Goal: Task Accomplishment & Management: Complete application form

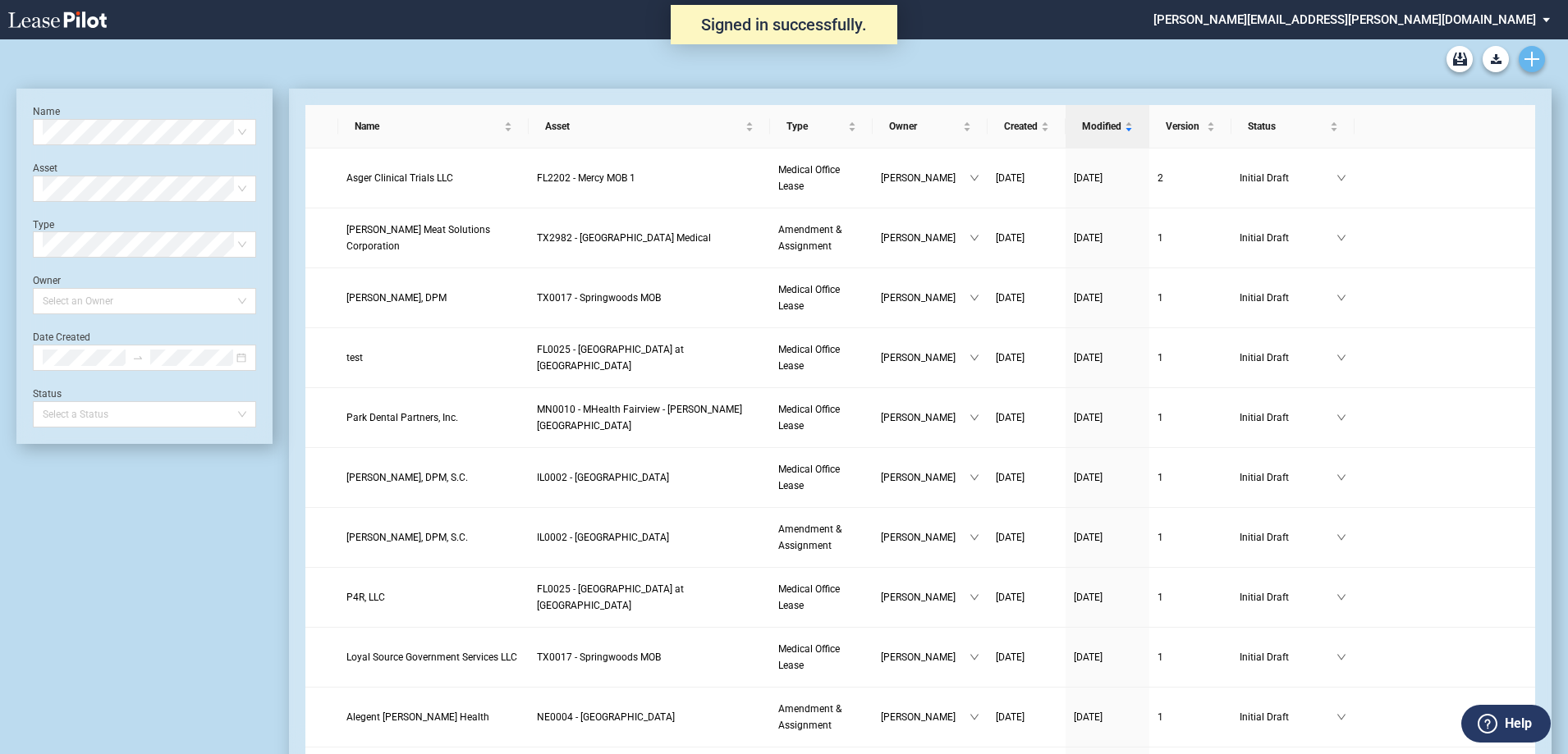
click at [1528, 57] on icon "Create new document" at bounding box center [1531, 59] width 14 height 14
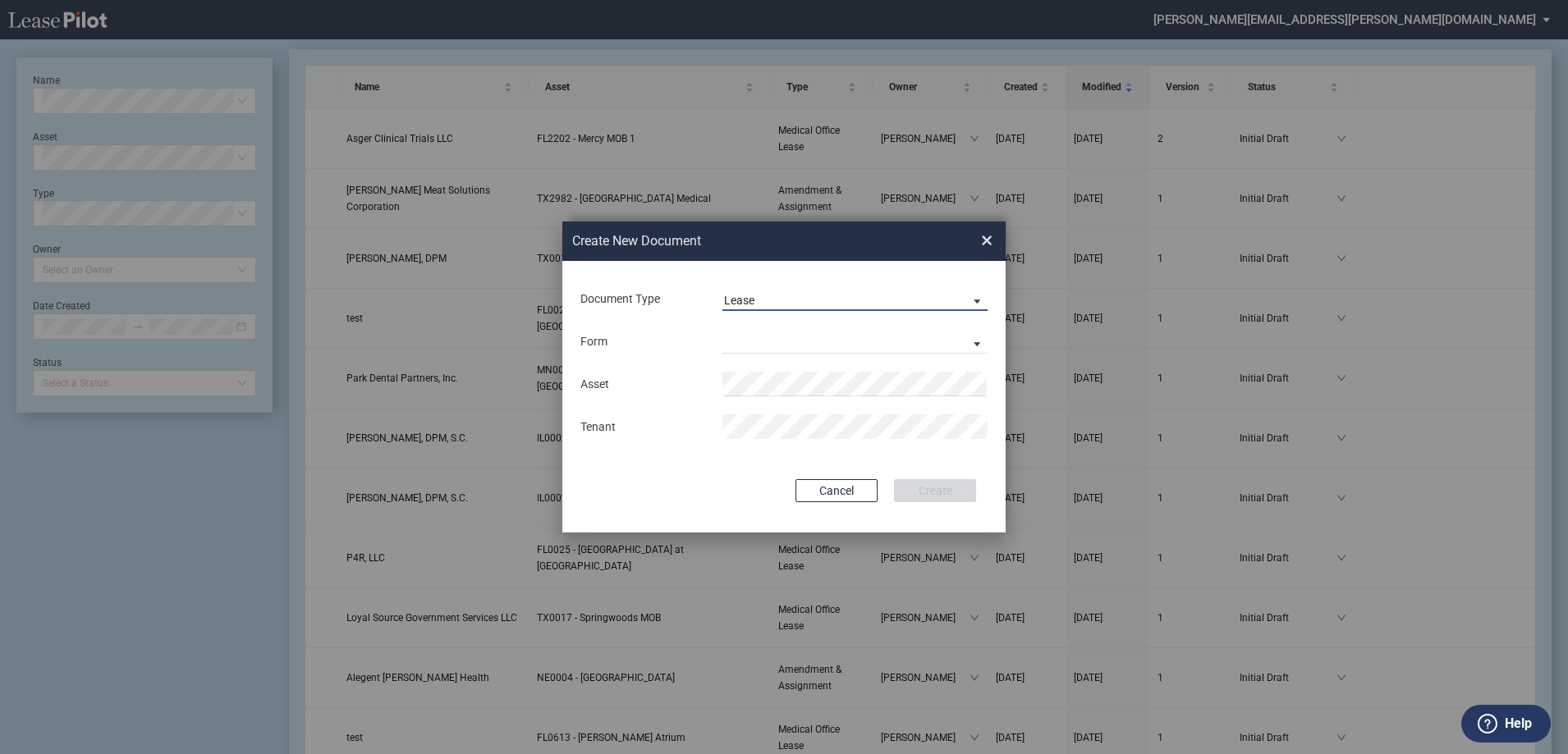
click at [982, 299] on md-select-value "Lease" at bounding box center [855, 298] width 265 height 24
click at [852, 341] on md-option "Amendment" at bounding box center [856, 339] width 291 height 39
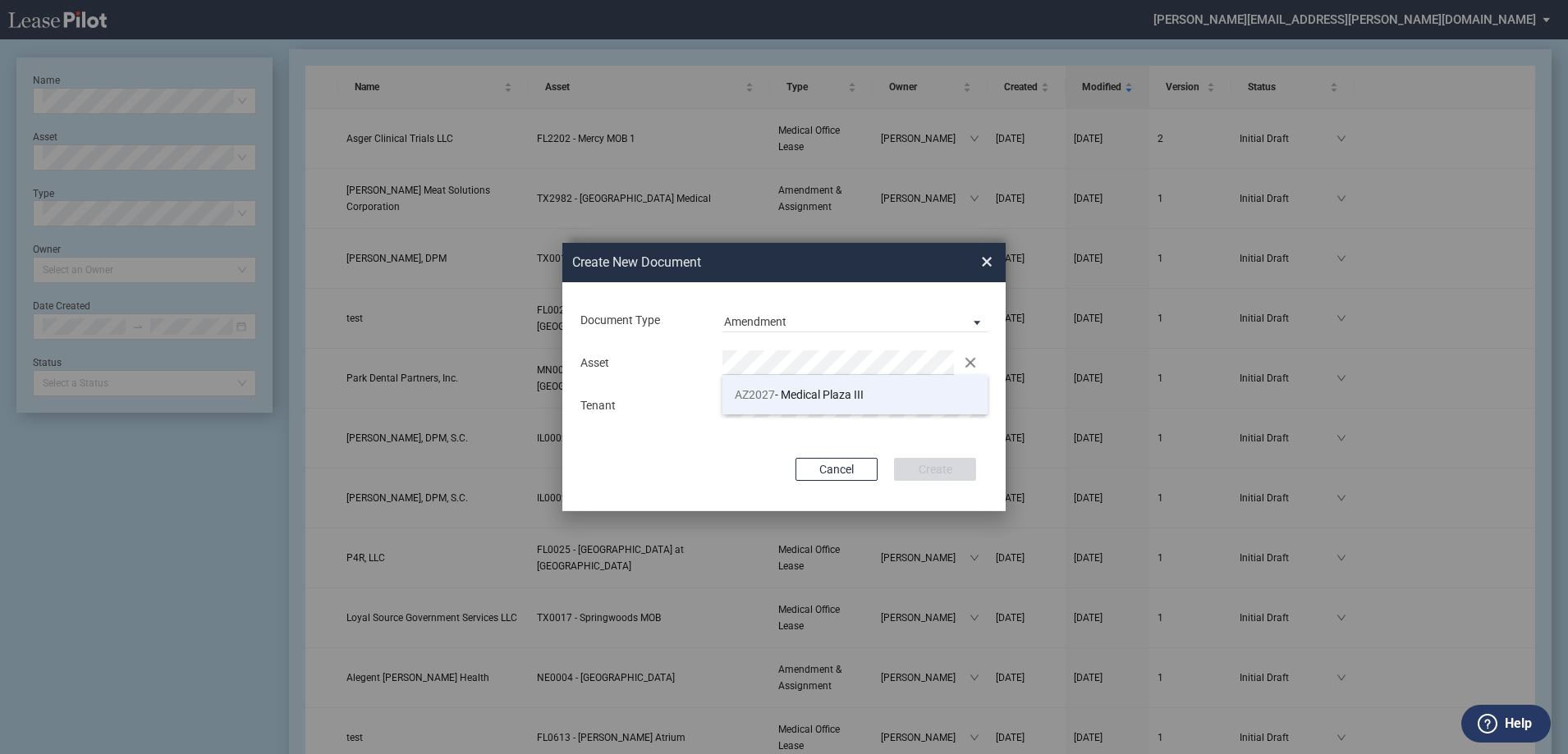
click at [809, 389] on span "AZ2027 - Medical Plaza III" at bounding box center [799, 395] width 129 height 13
click at [933, 467] on button "Create" at bounding box center [935, 469] width 82 height 23
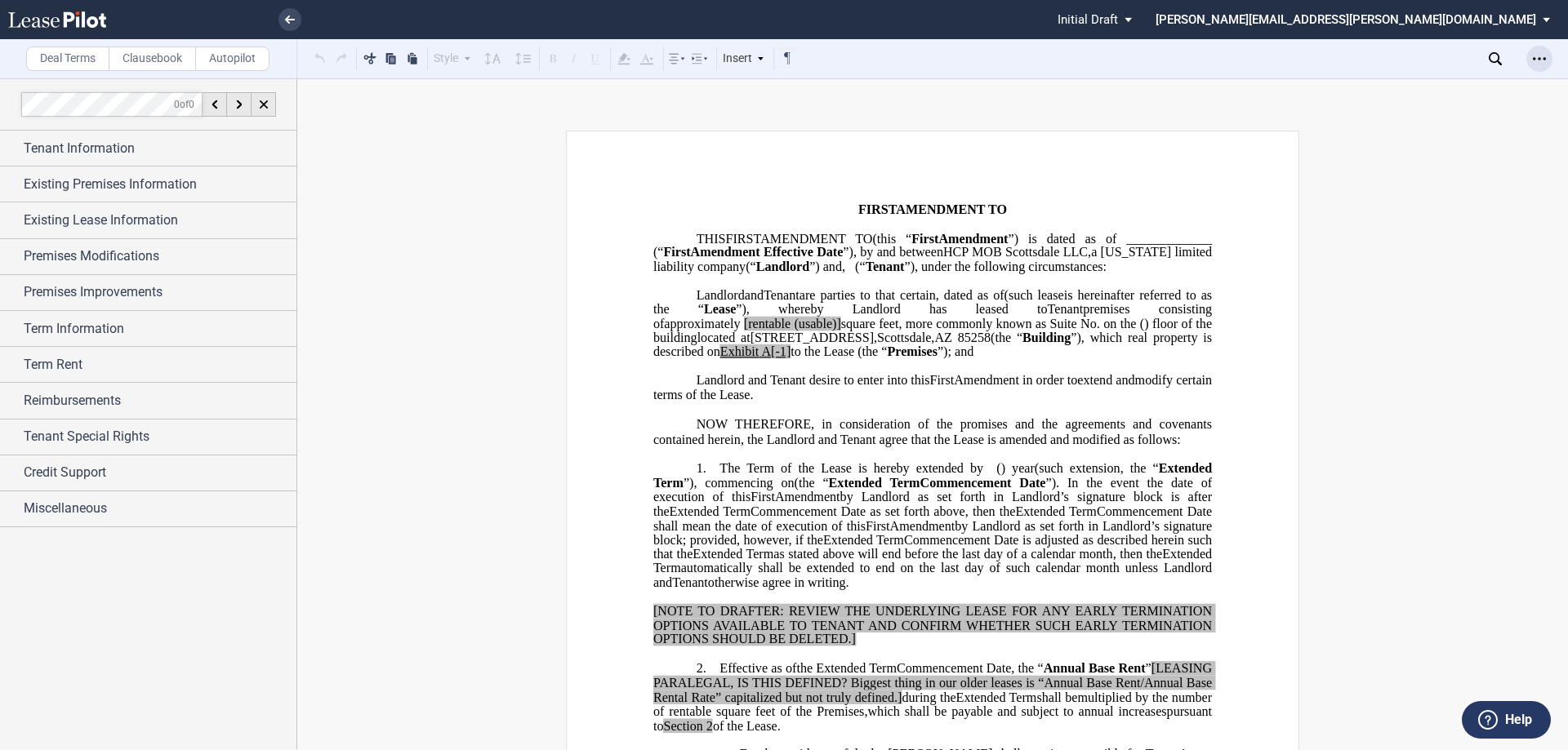
click at [1541, 56] on icon "Open Lease options menu" at bounding box center [1539, 59] width 13 height 13
click at [1396, 88] on div "Download" at bounding box center [1445, 88] width 200 height 14
click at [86, 143] on span "Tenant Information" at bounding box center [79, 149] width 111 height 20
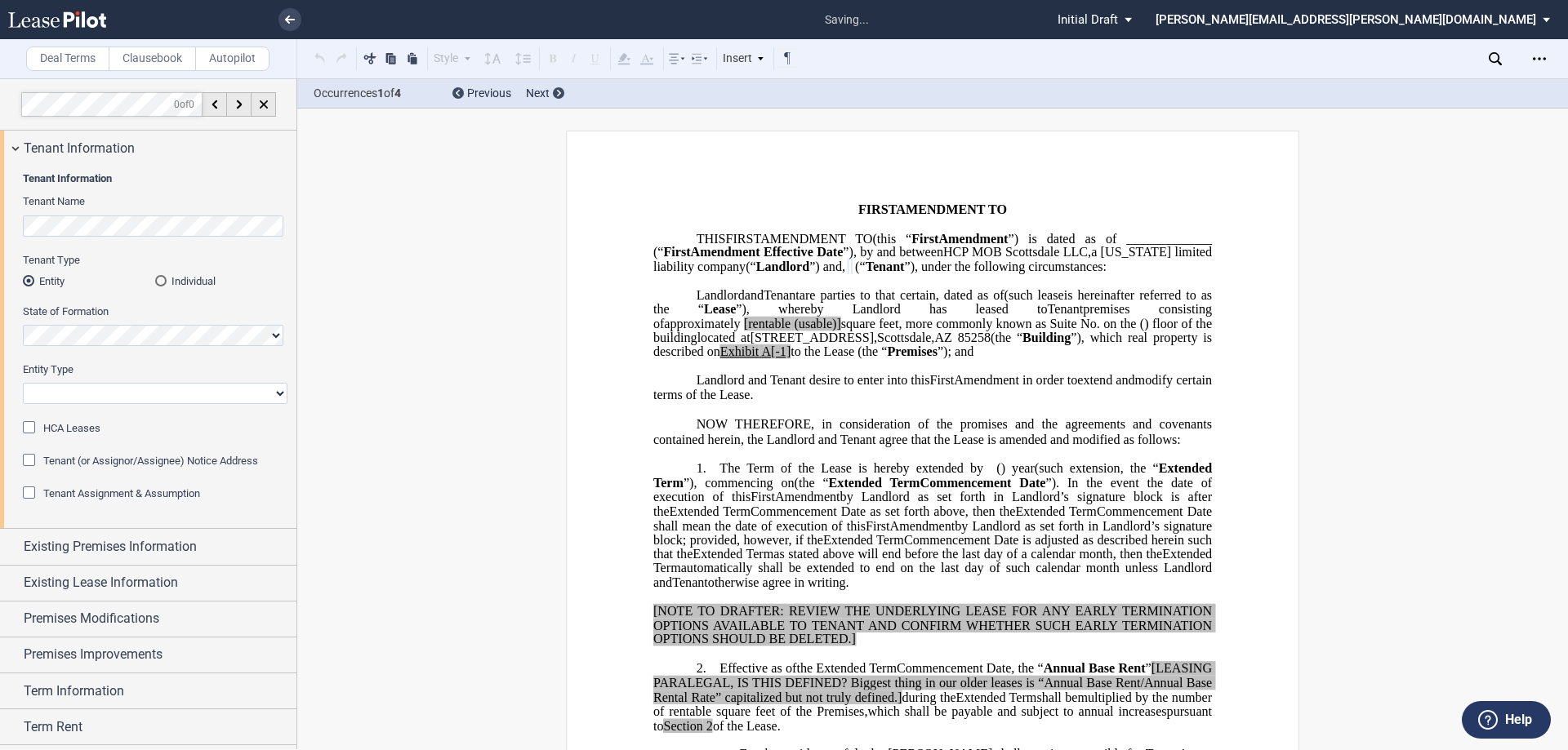
click at [86, 387] on select "Corporation Limited Liability Company General Partnership Limited Partnership O…" at bounding box center [155, 394] width 265 height 21
select select "limited liability company"
click at [23, 383] on select "Corporation Limited Liability Company General Partnership Limited Partnership O…" at bounding box center [155, 394] width 265 height 21
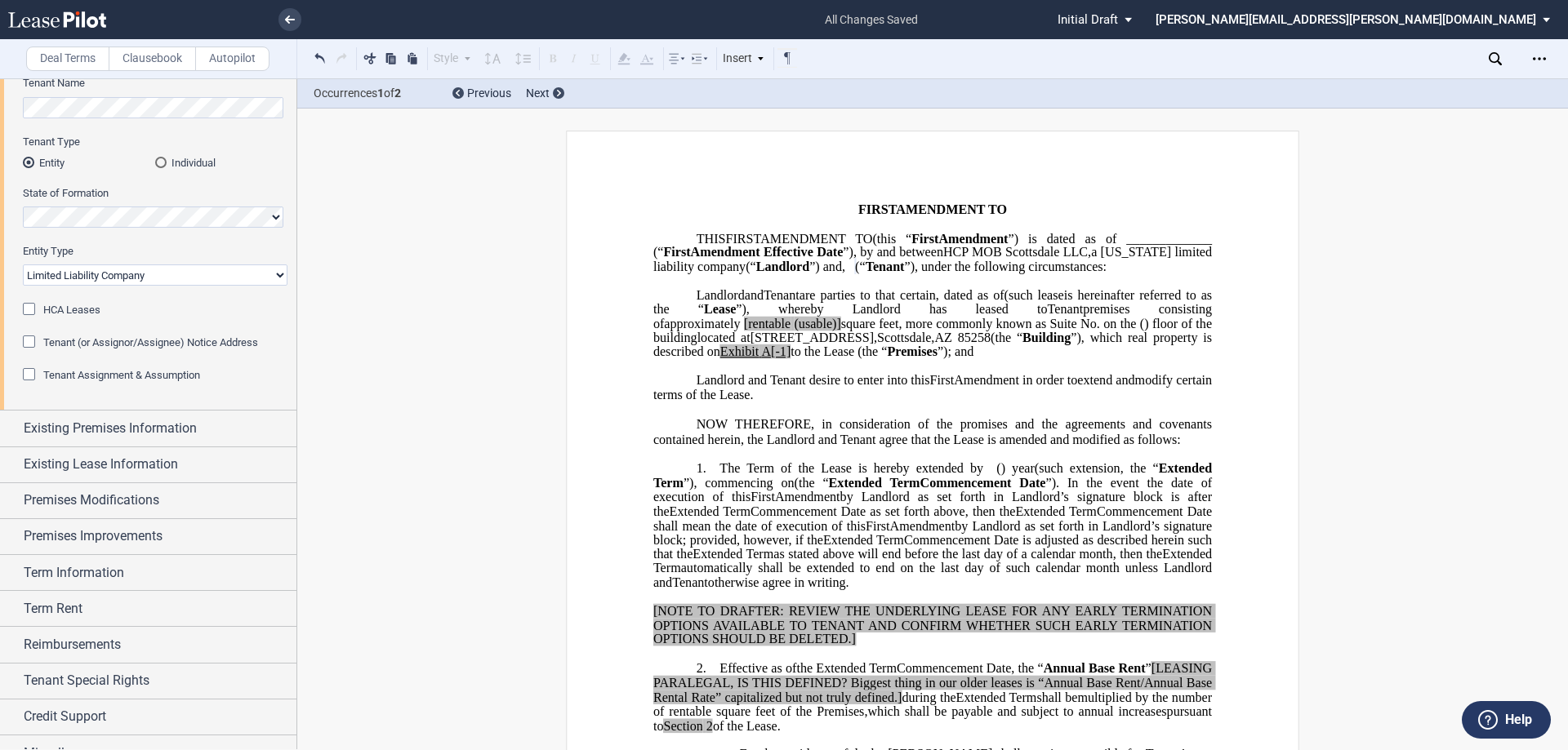
scroll to position [141, 0]
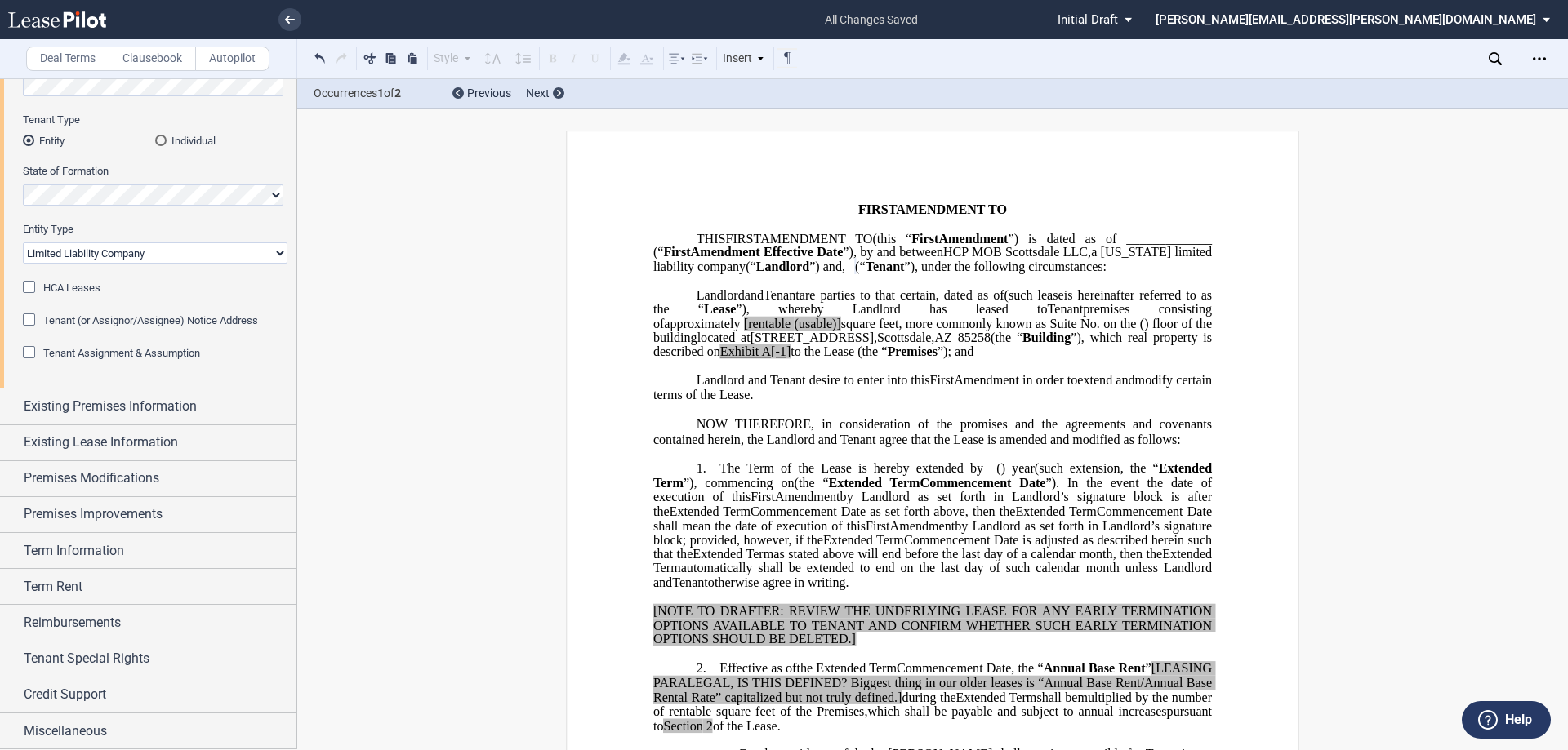
click at [30, 322] on div "Tenant (or Assignor/Assignee) Notice Address" at bounding box center [31, 322] width 16 height 16
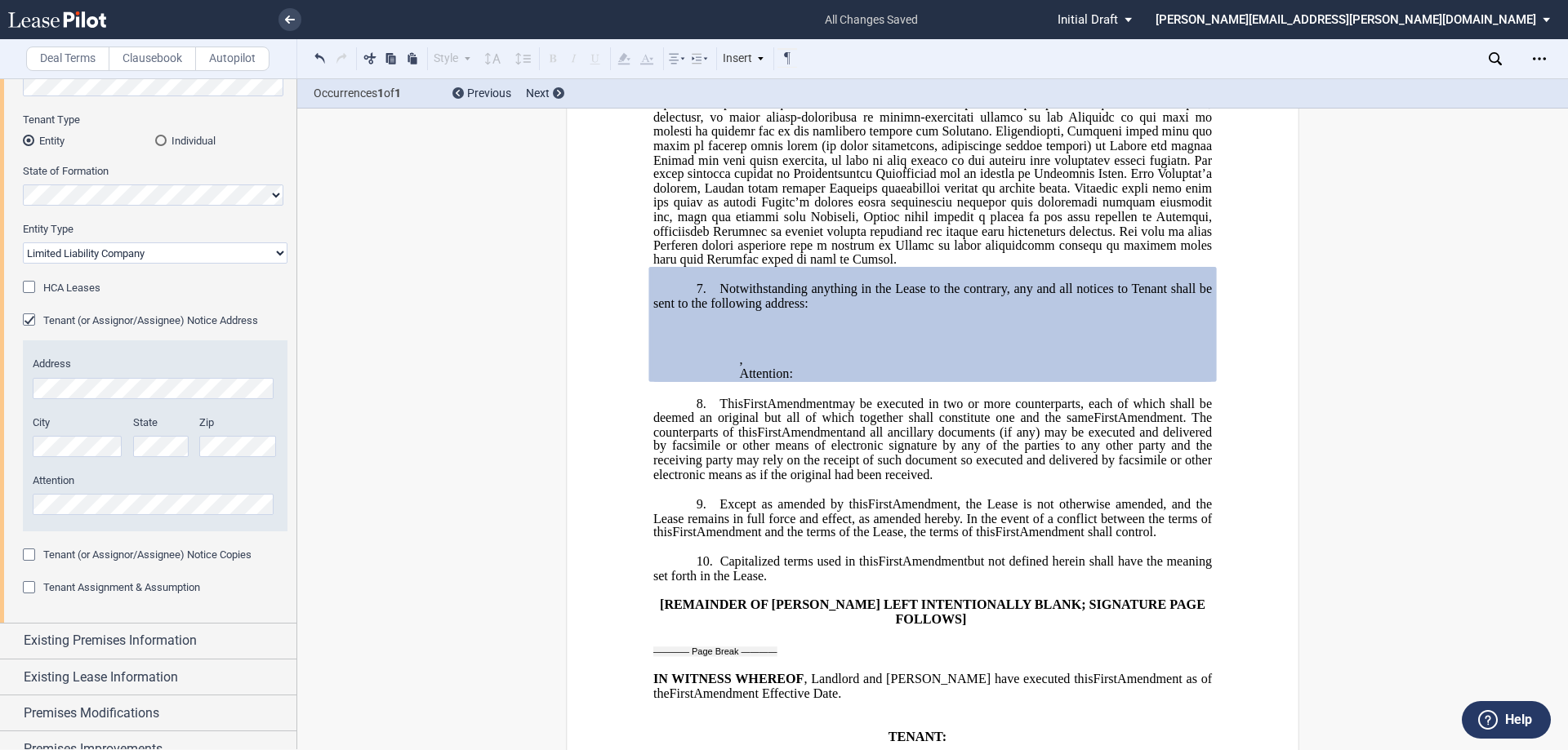
scroll to position [0, 0]
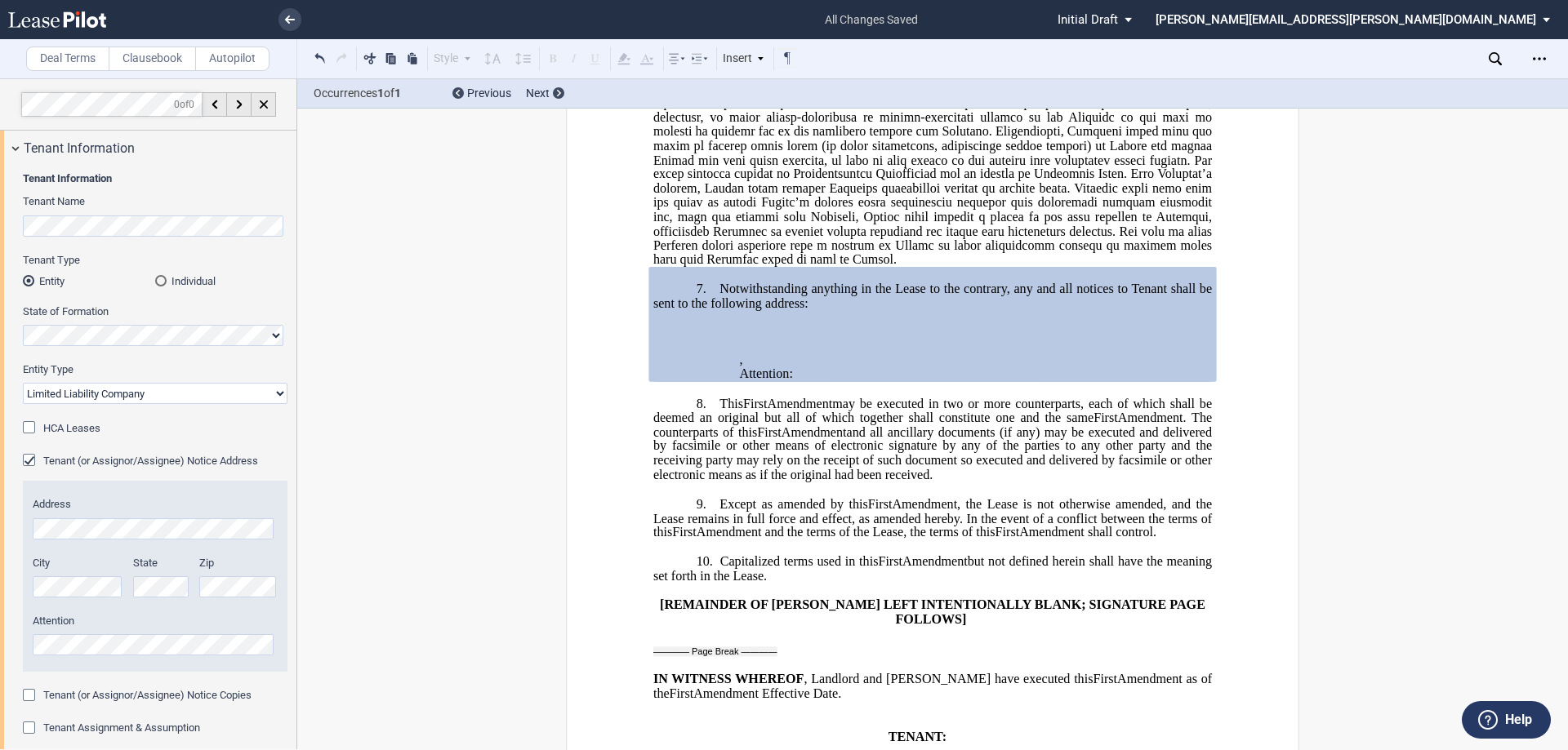
click at [27, 462] on div "Tenant (or Assignor/Assignee) Notice Address" at bounding box center [31, 462] width 16 height 16
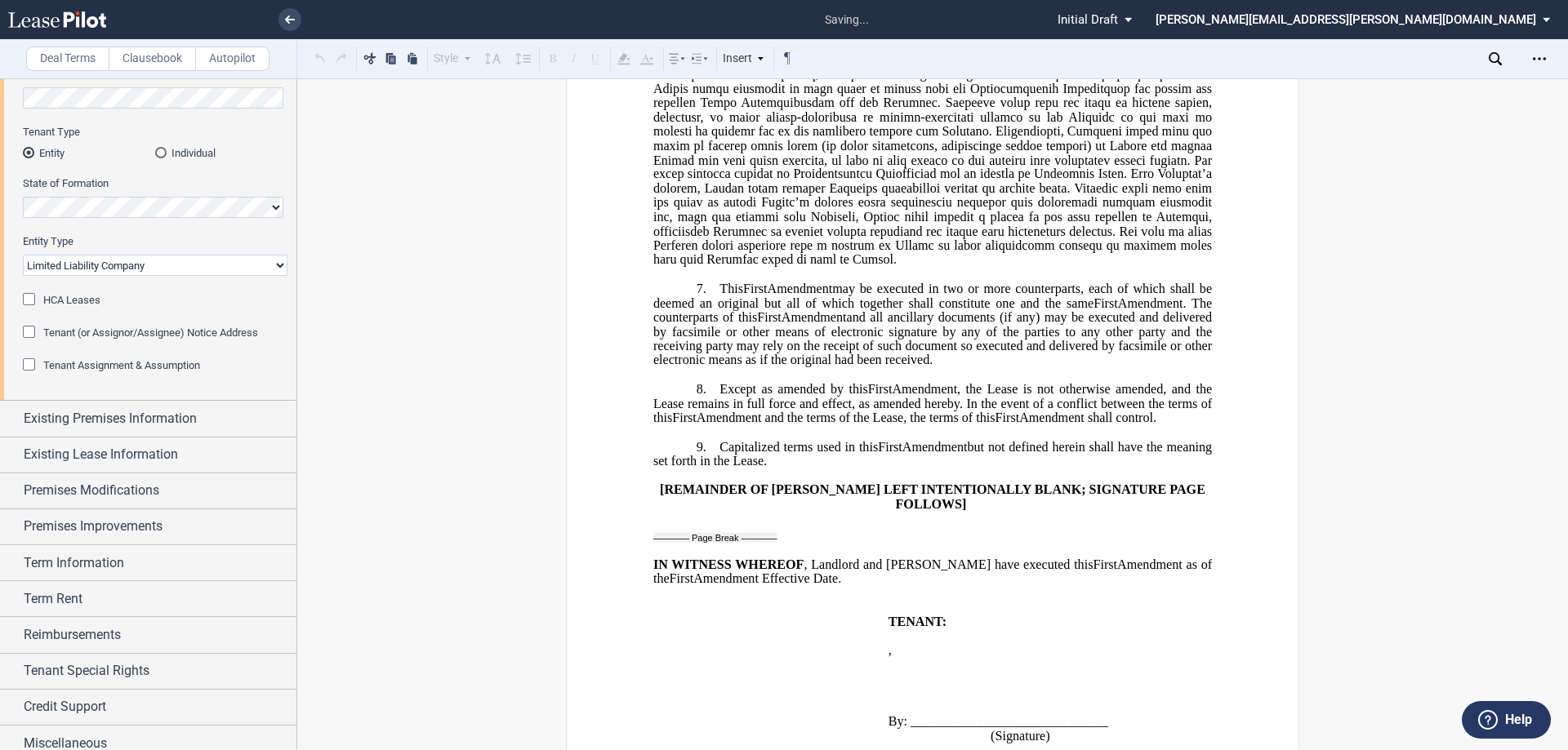
scroll to position [141, 0]
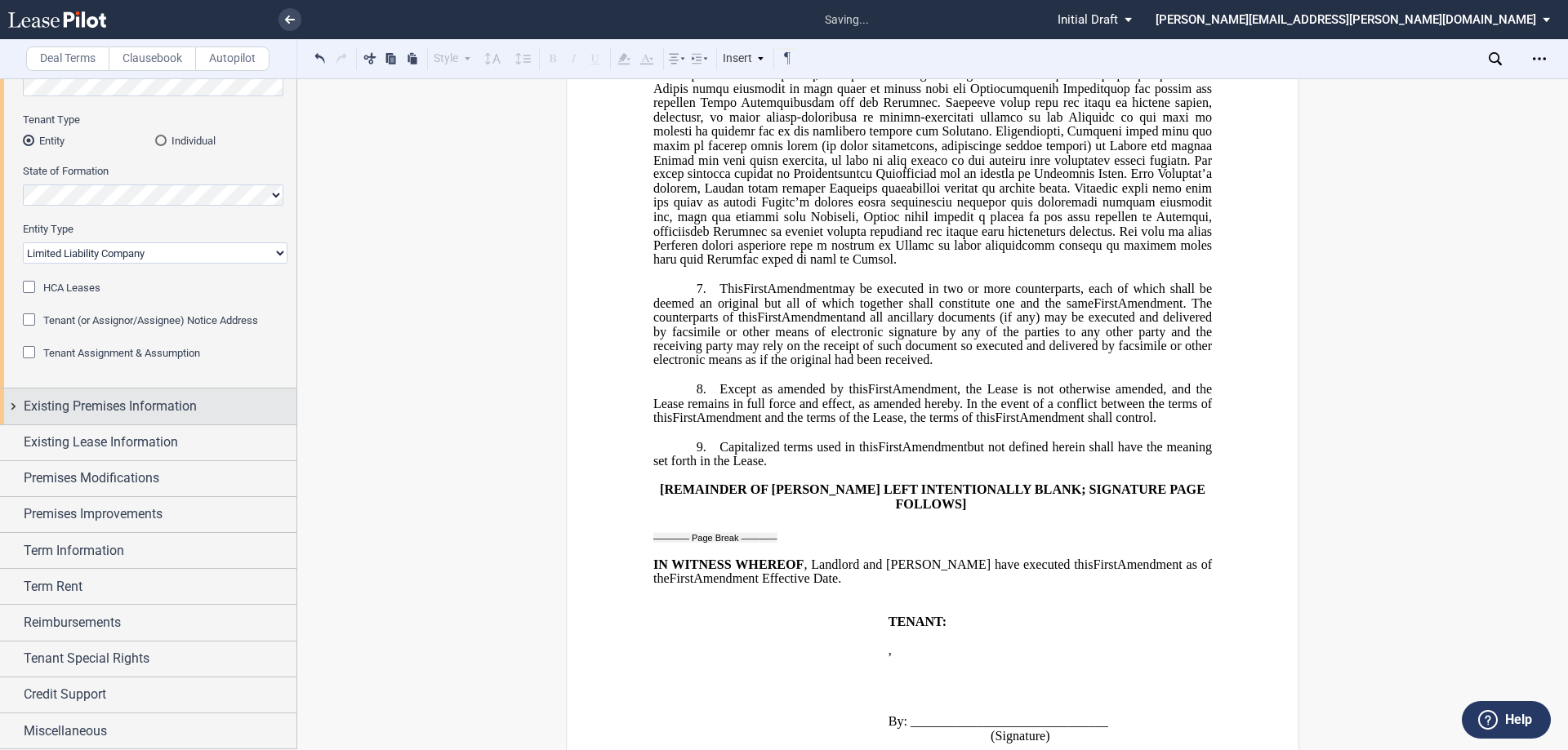
click at [142, 404] on span "Existing Premises Information" at bounding box center [110, 406] width 173 height 20
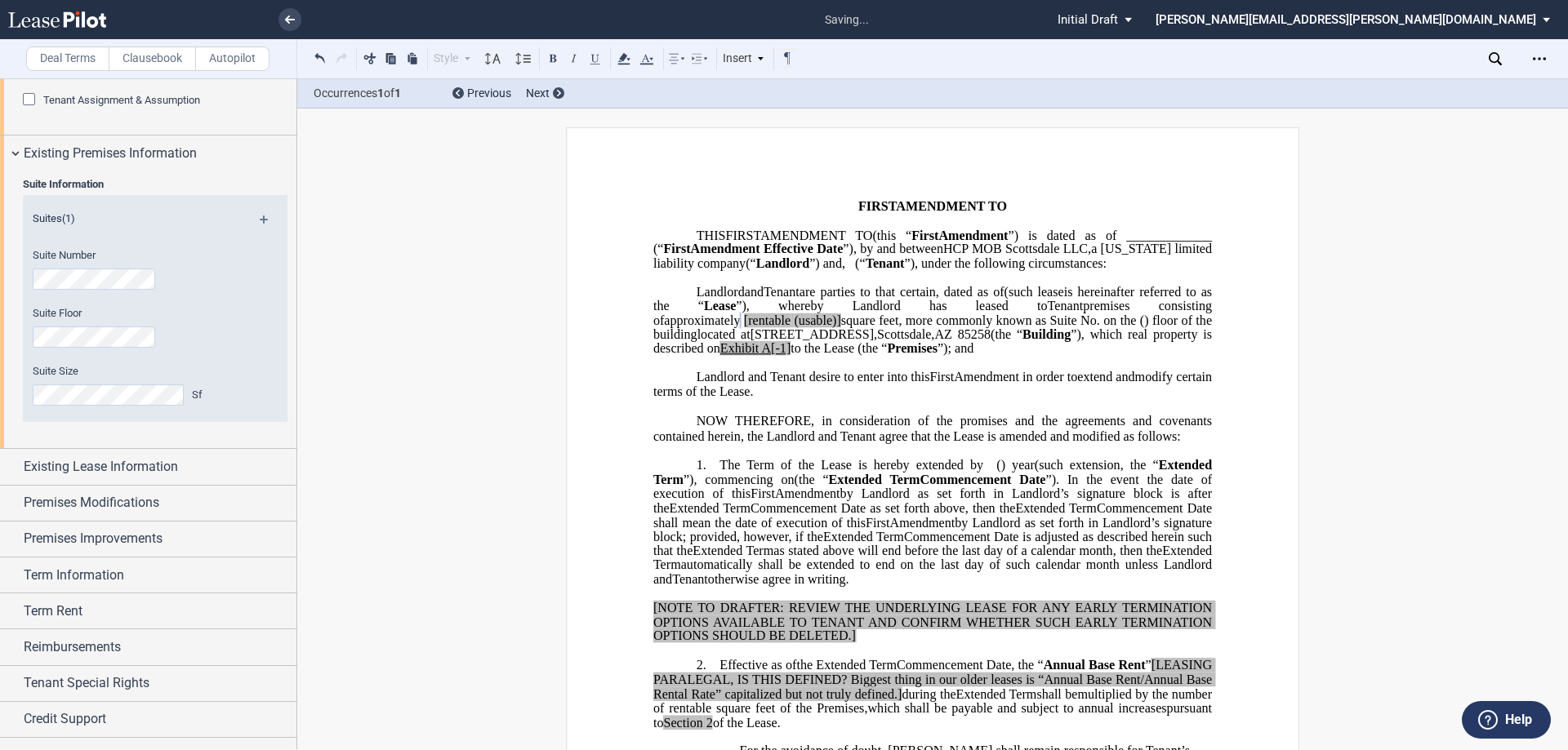
scroll to position [408, 0]
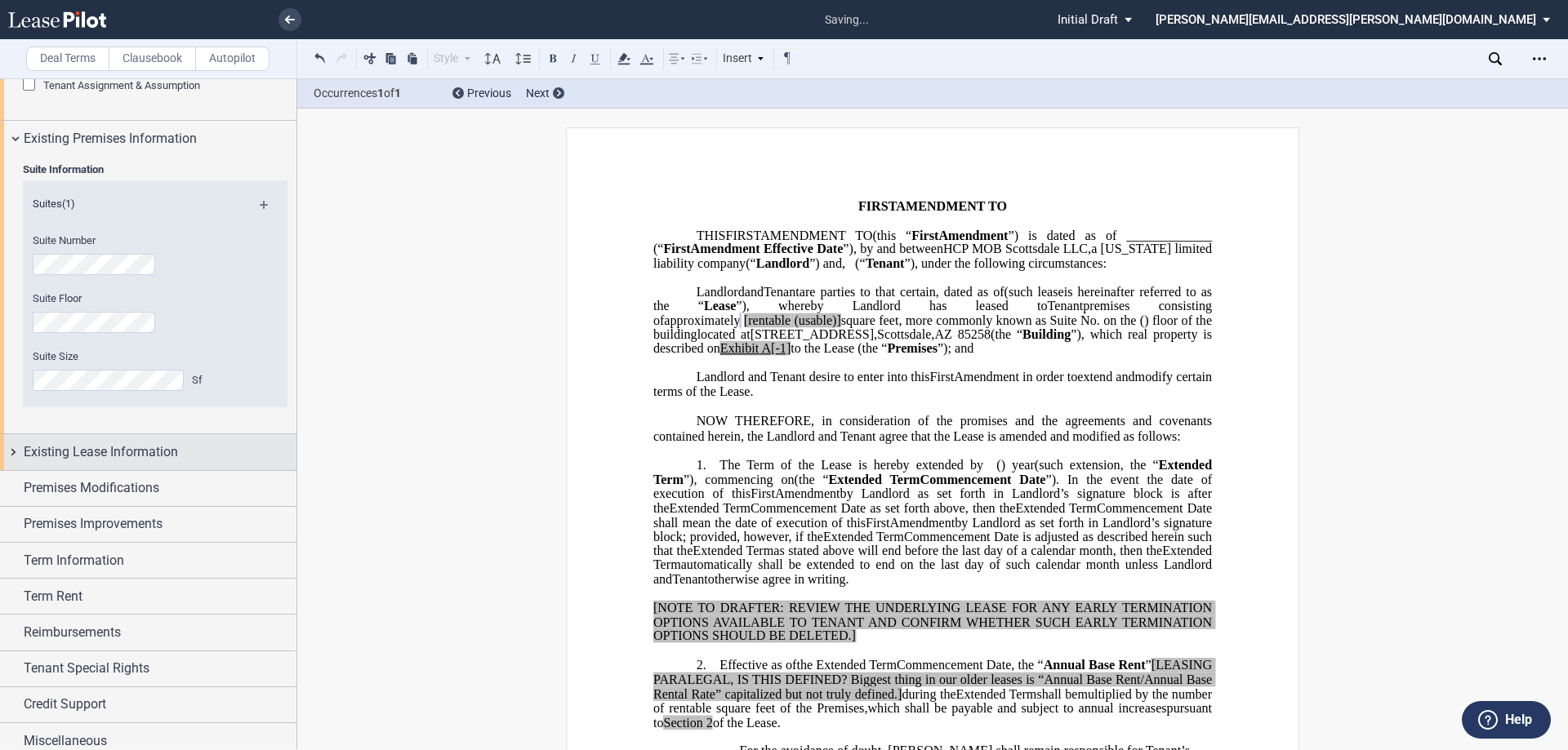
click at [135, 455] on span "Existing Lease Information" at bounding box center [101, 452] width 154 height 20
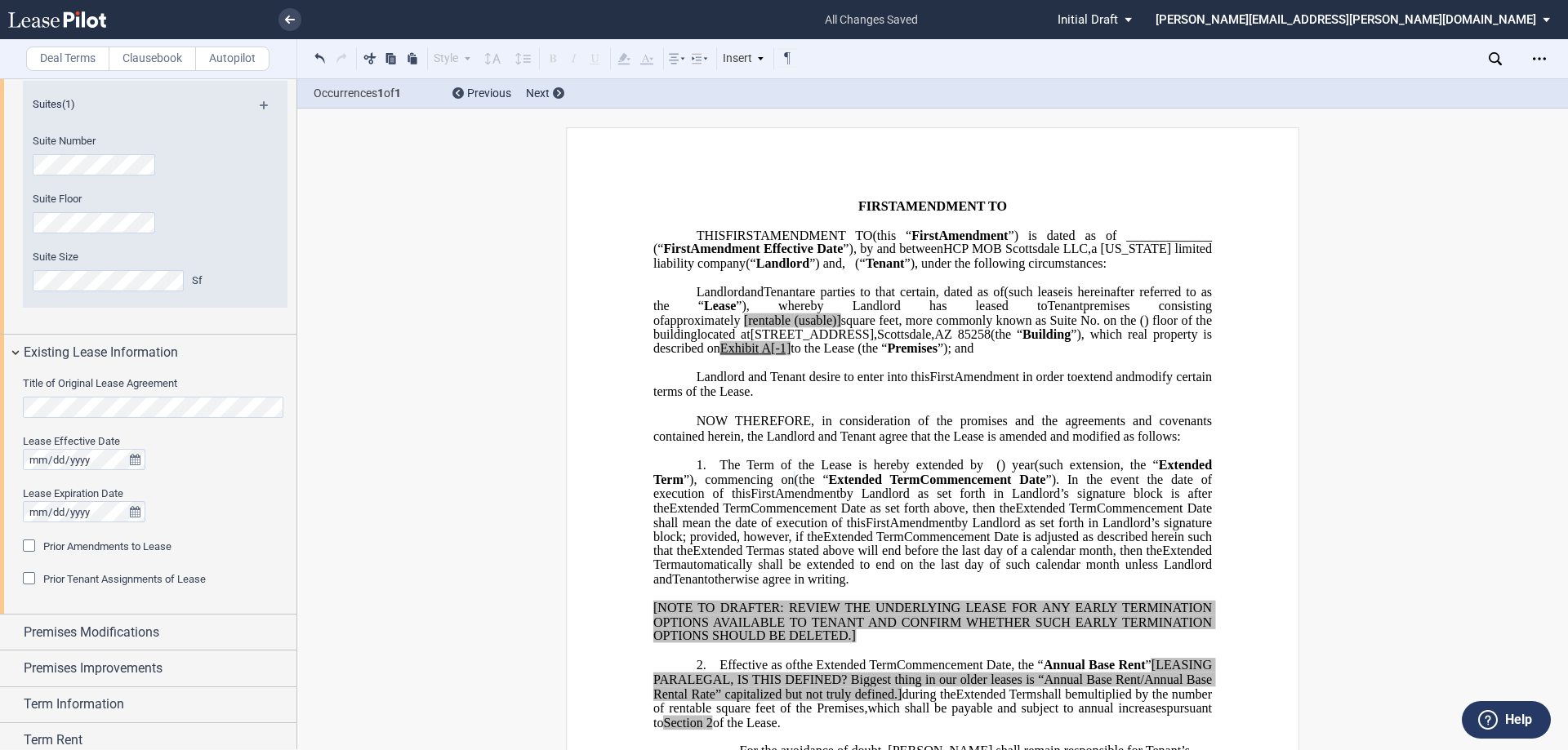
scroll to position [572, 0]
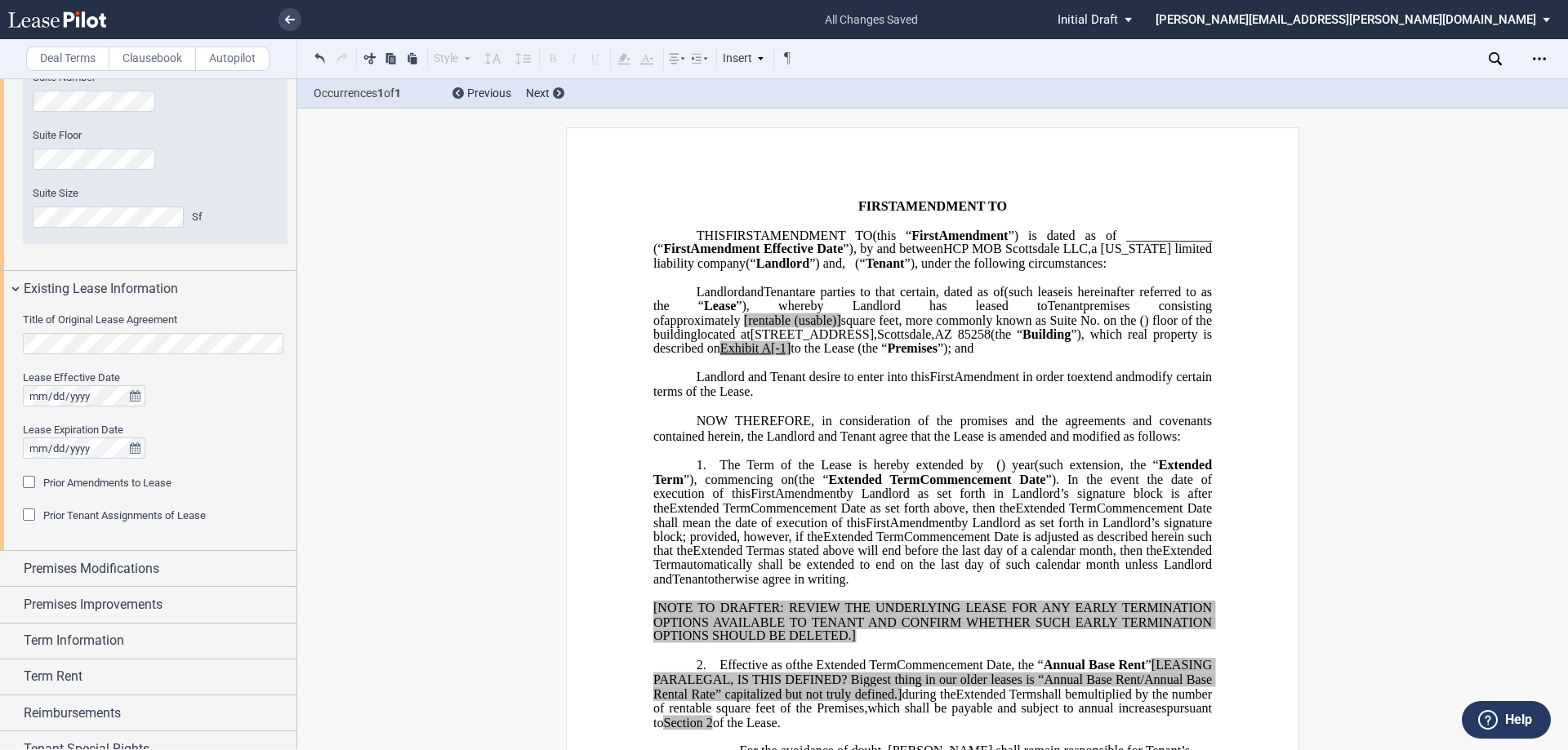
click at [24, 477] on div "Prior Amendments to Lease" at bounding box center [31, 484] width 16 height 16
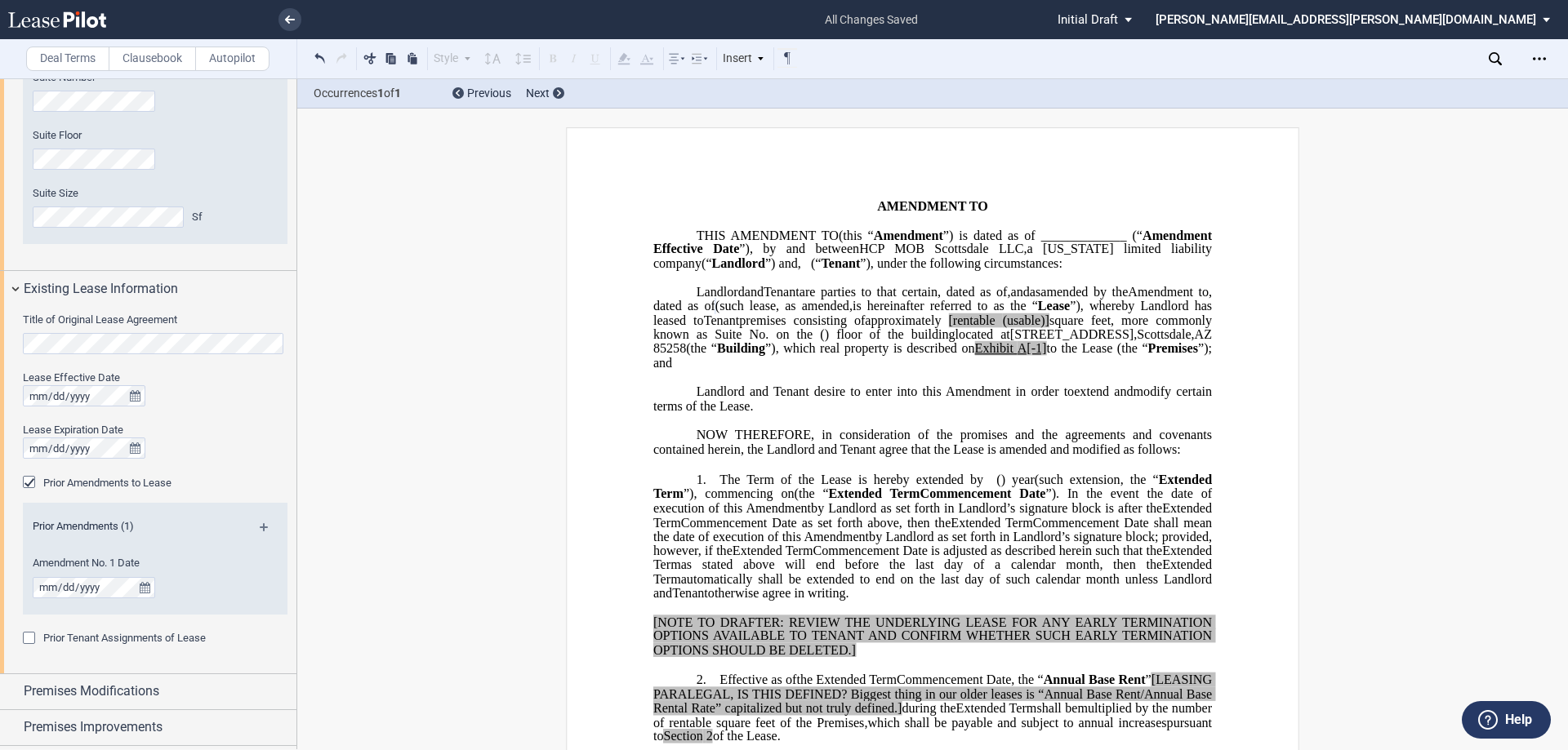
click at [168, 657] on div "Prior Tenant Assignments of Lease Prior Assignments (0)" at bounding box center [155, 648] width 265 height 33
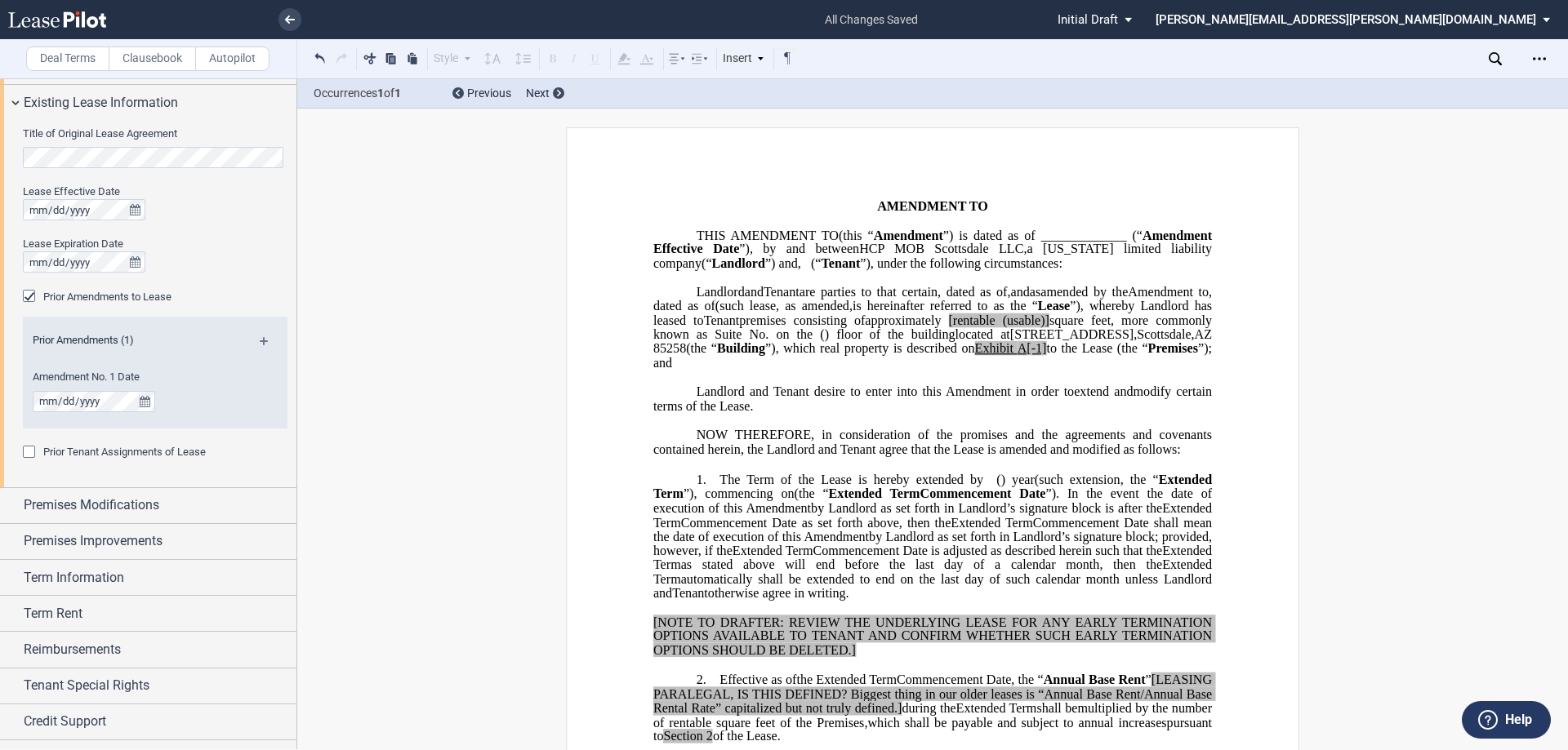
scroll to position [785, 0]
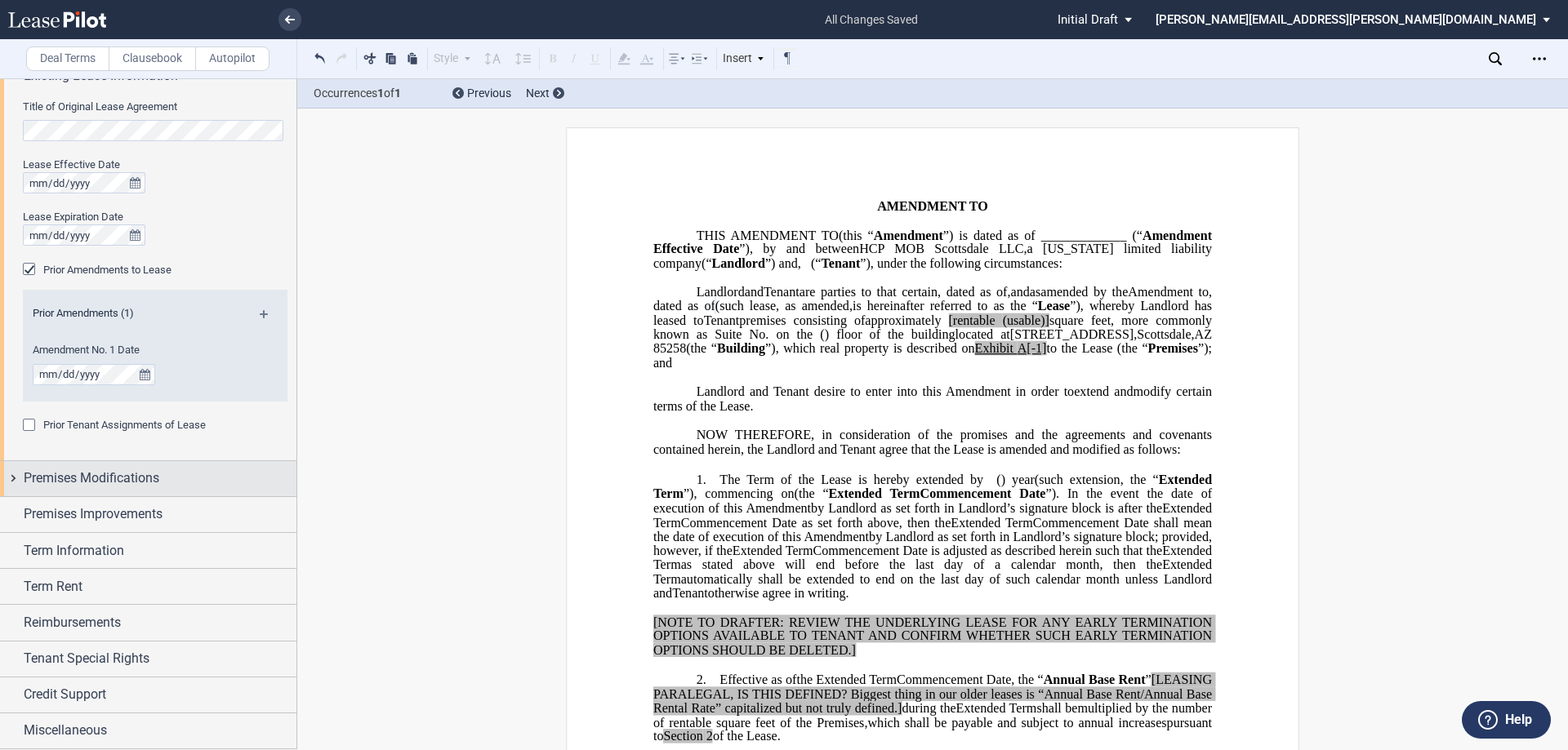
click at [85, 477] on span "Premises Modifications" at bounding box center [92, 478] width 135 height 20
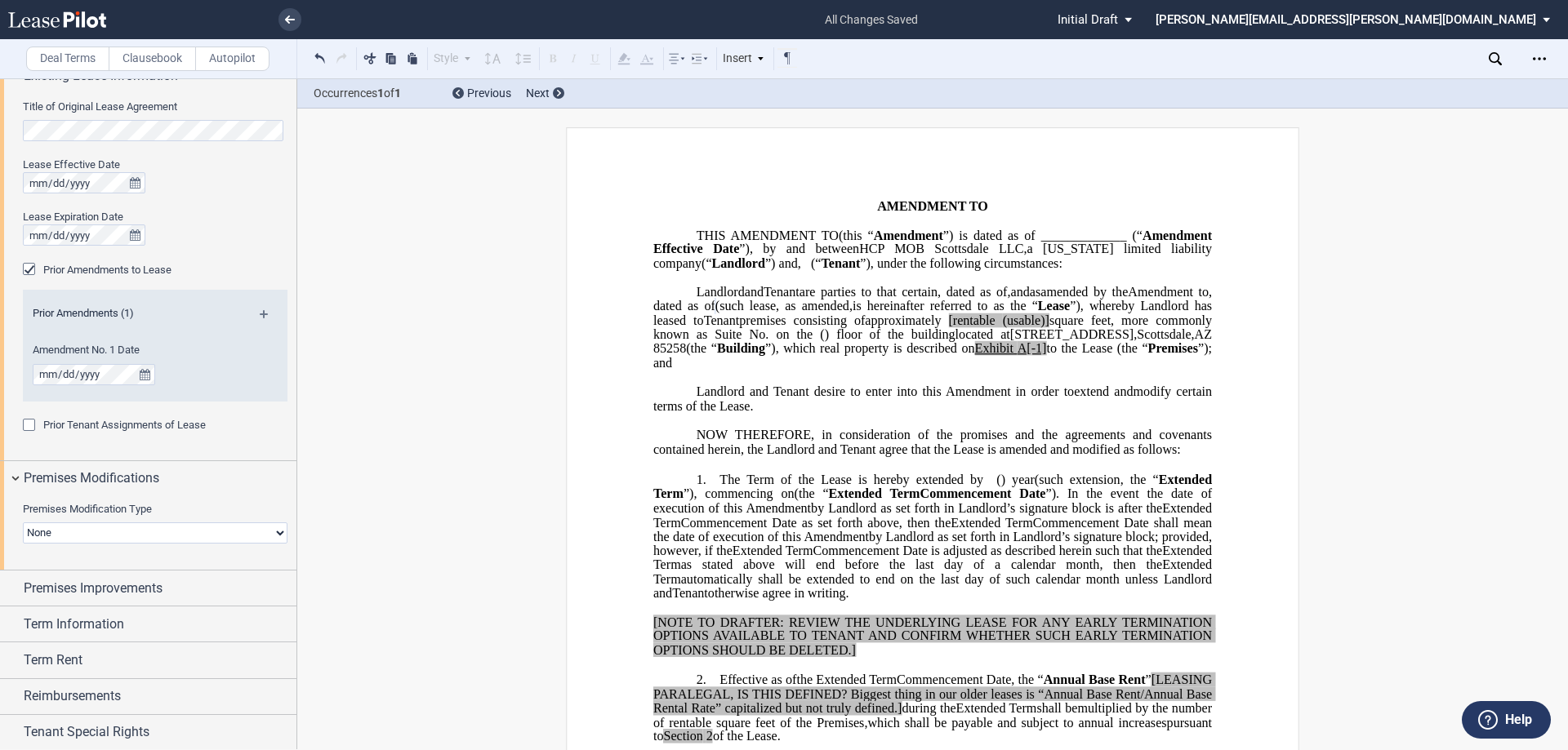
click at [275, 534] on select "None Expansion Relocation" at bounding box center [155, 534] width 265 height 21
click at [275, 534] on select "None Expansion Relocation" at bounding box center [155, 534] width 265 height 21
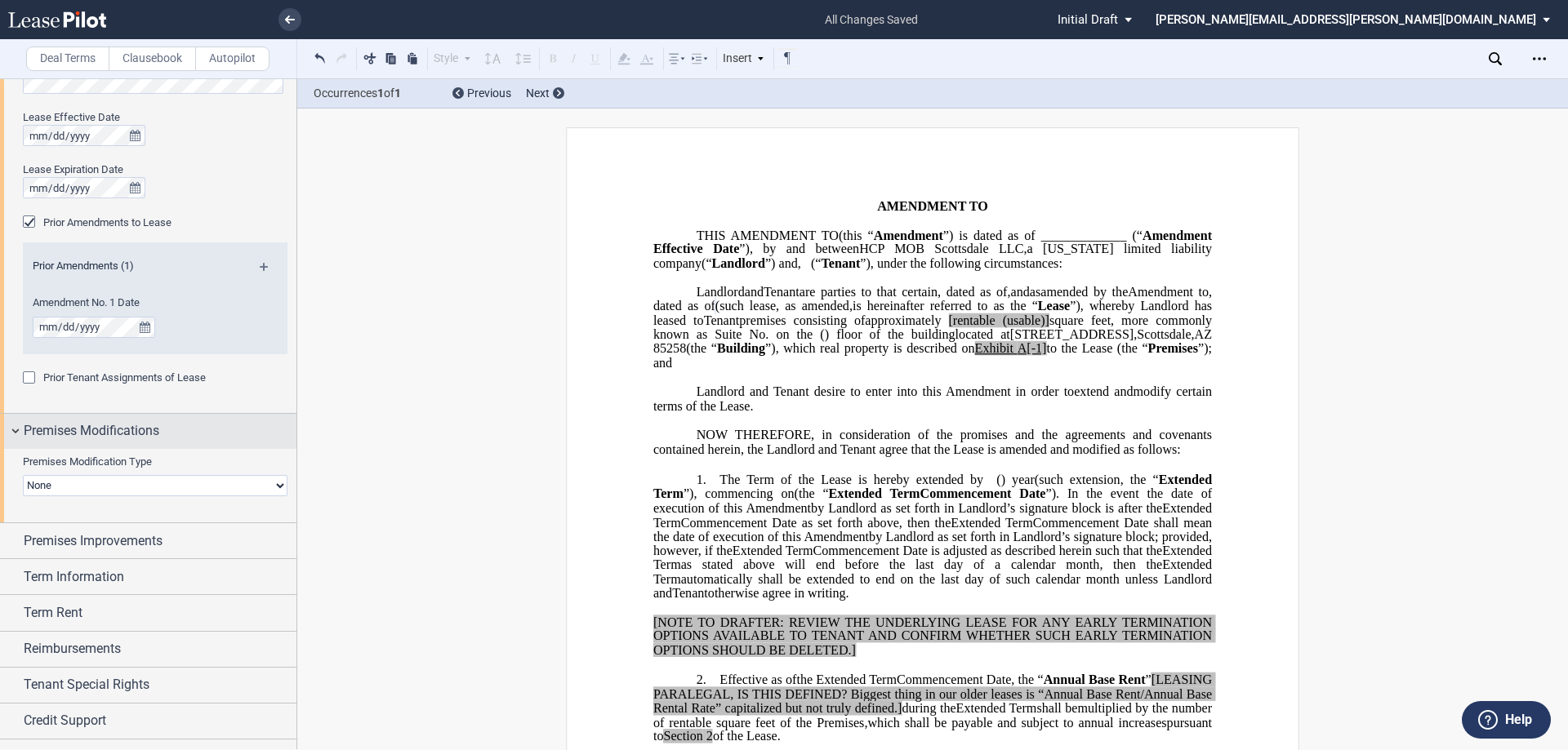
scroll to position [858, 0]
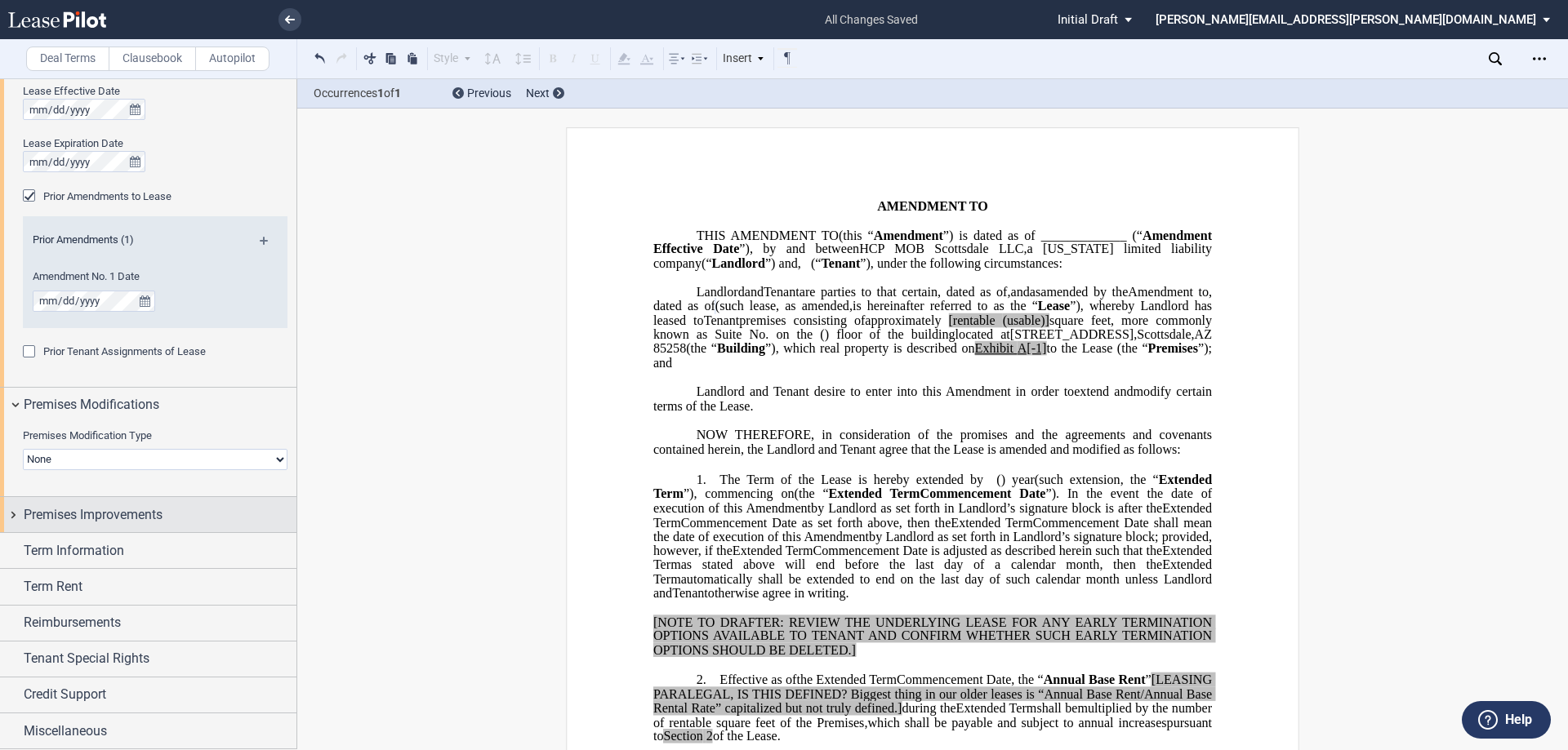
click at [152, 509] on span "Premises Improvements" at bounding box center [94, 515] width 139 height 20
click at [277, 570] on select "Landlord Constructs Tenant Improvements Tenant Constructs Tenant Improvements "…" at bounding box center [155, 569] width 265 height 21
select select "landlord"
click at [23, 558] on select "Landlord Constructs Tenant Improvements Tenant Constructs Tenant Improvements "…" at bounding box center [155, 569] width 265 height 21
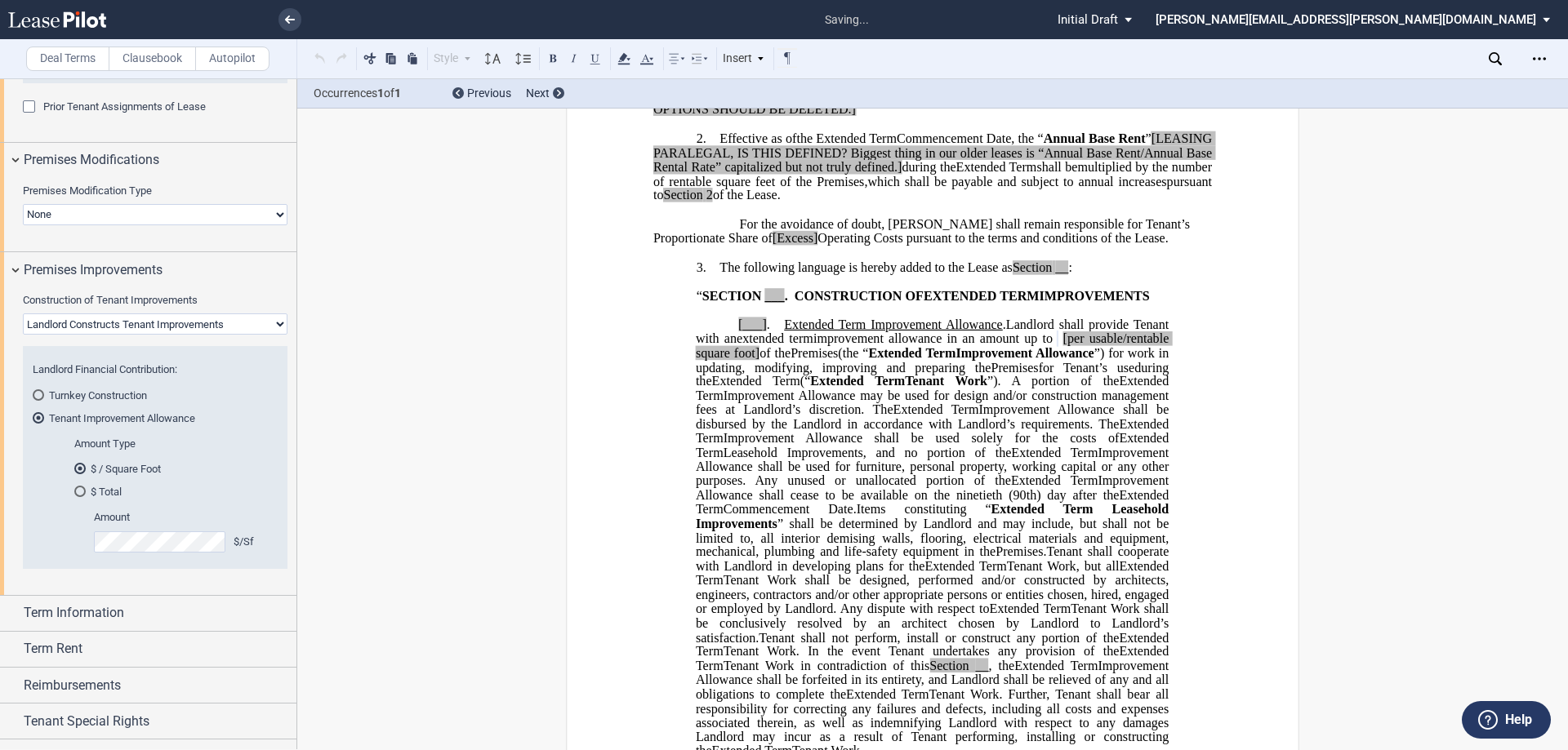
scroll to position [549, 0]
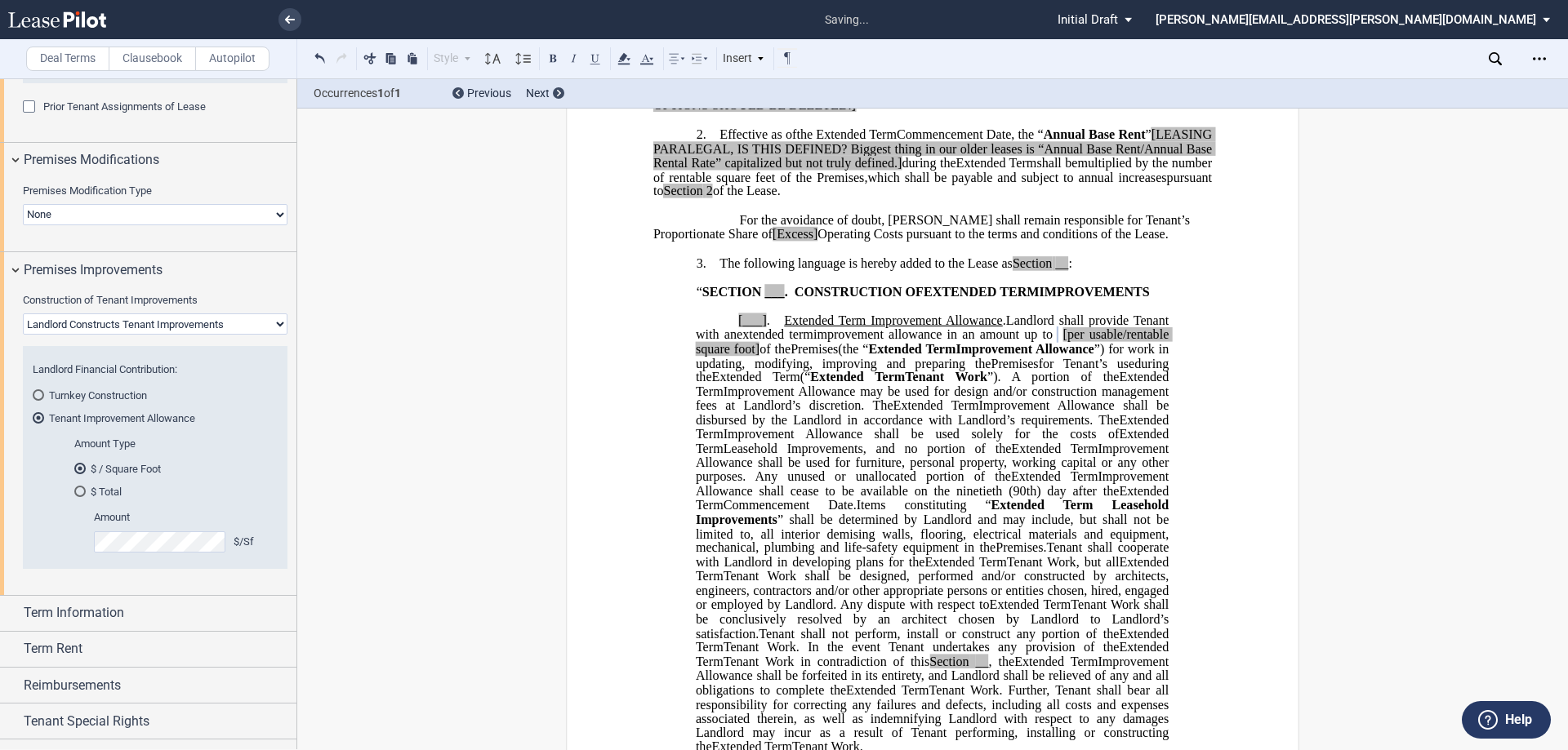
click at [189, 581] on div "Landlord Financial Contribution: Turnkey Construction Tenant Improvement Allowa…" at bounding box center [155, 468] width 265 height 233
click at [161, 615] on div "Term Information" at bounding box center [160, 613] width 273 height 20
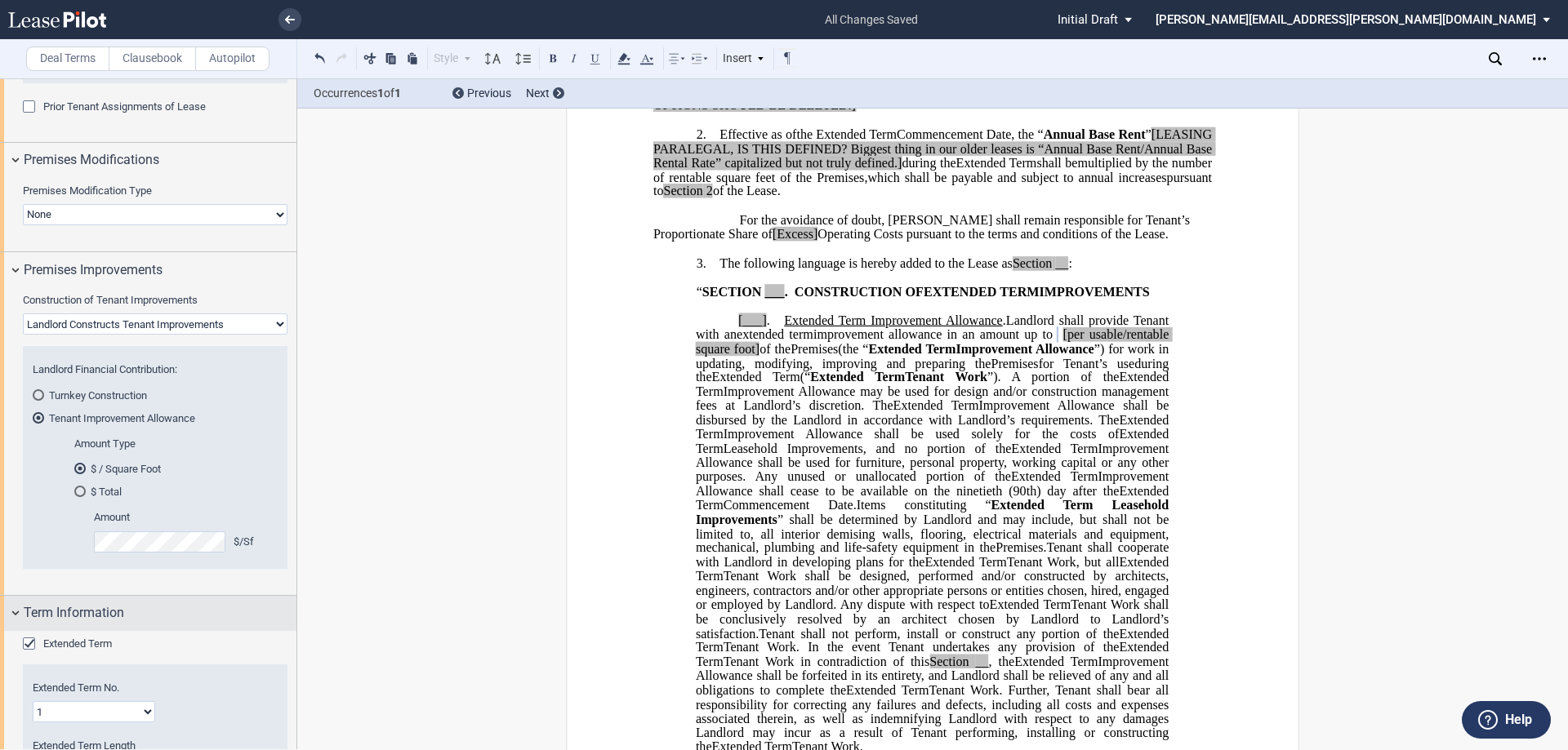
scroll to position [1267, 0]
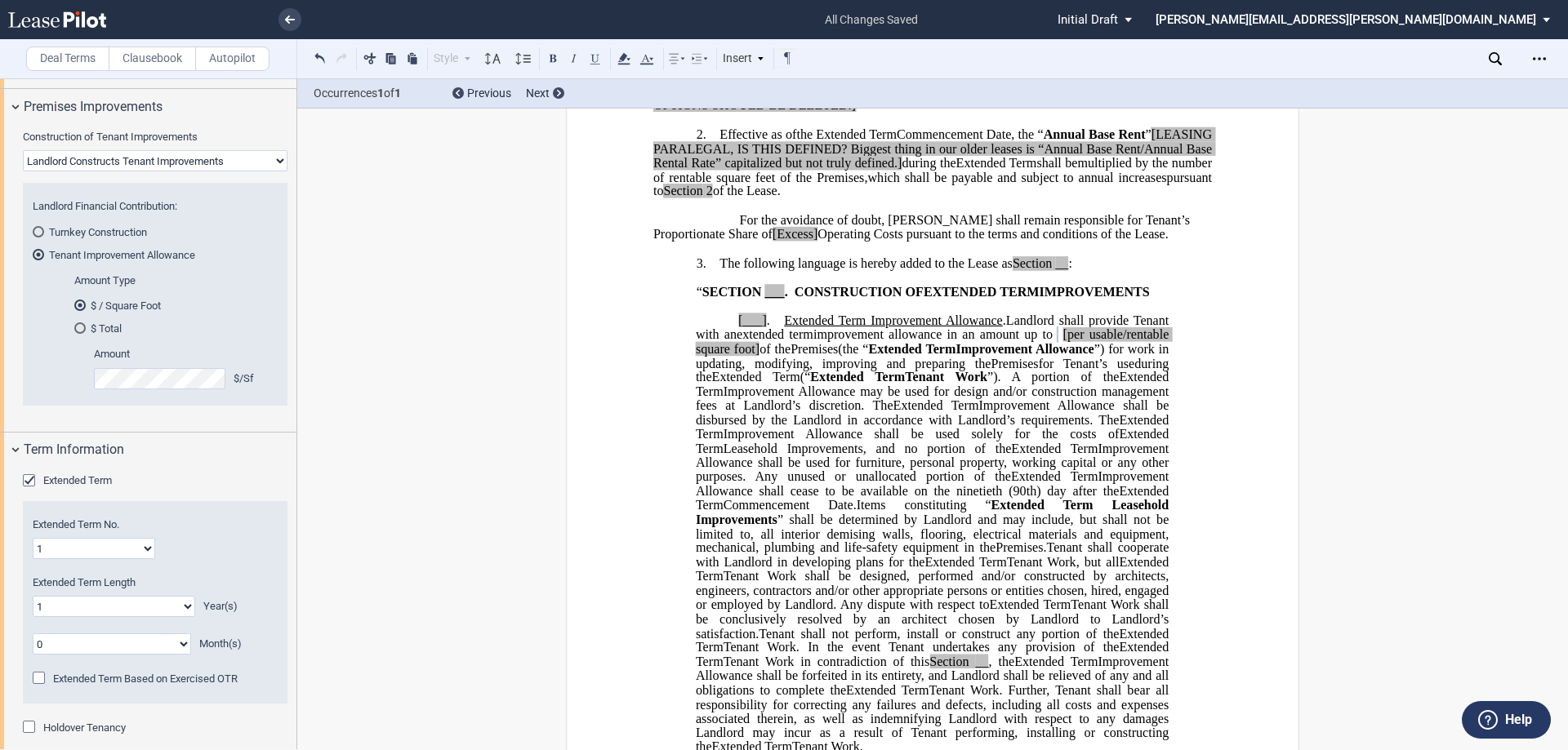
click at [186, 605] on select "0 1 2 3 4 5 6 7 8 9 10 11 12 13 14 15 16 17 18 19 20" at bounding box center [114, 607] width 162 height 21
select select "number:3"
click at [33, 596] on select "0 1 2 3 4 5 6 7 8 9 10 11 12 13 14 15 16 17 18 19 20" at bounding box center [114, 607] width 162 height 21
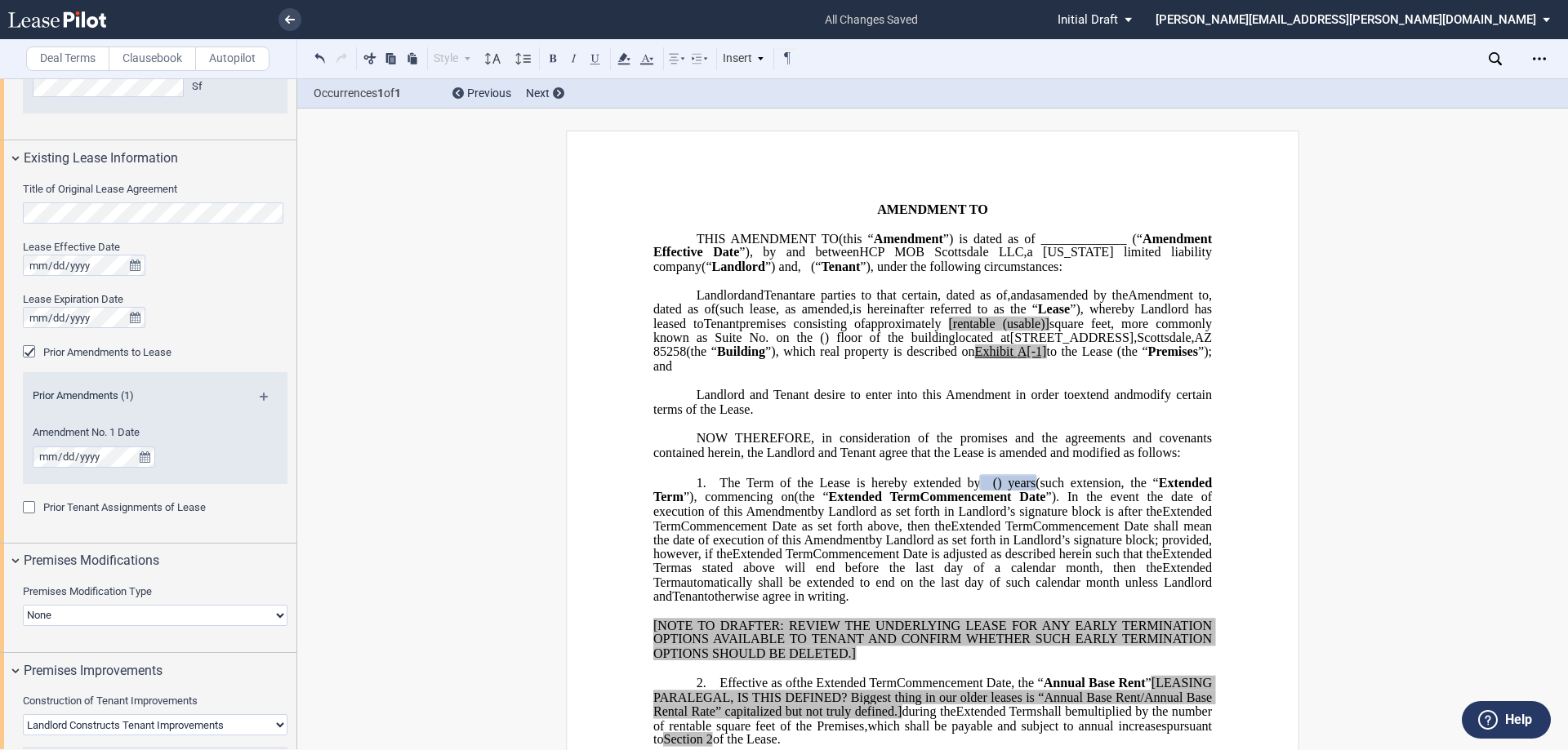
scroll to position [695, 0]
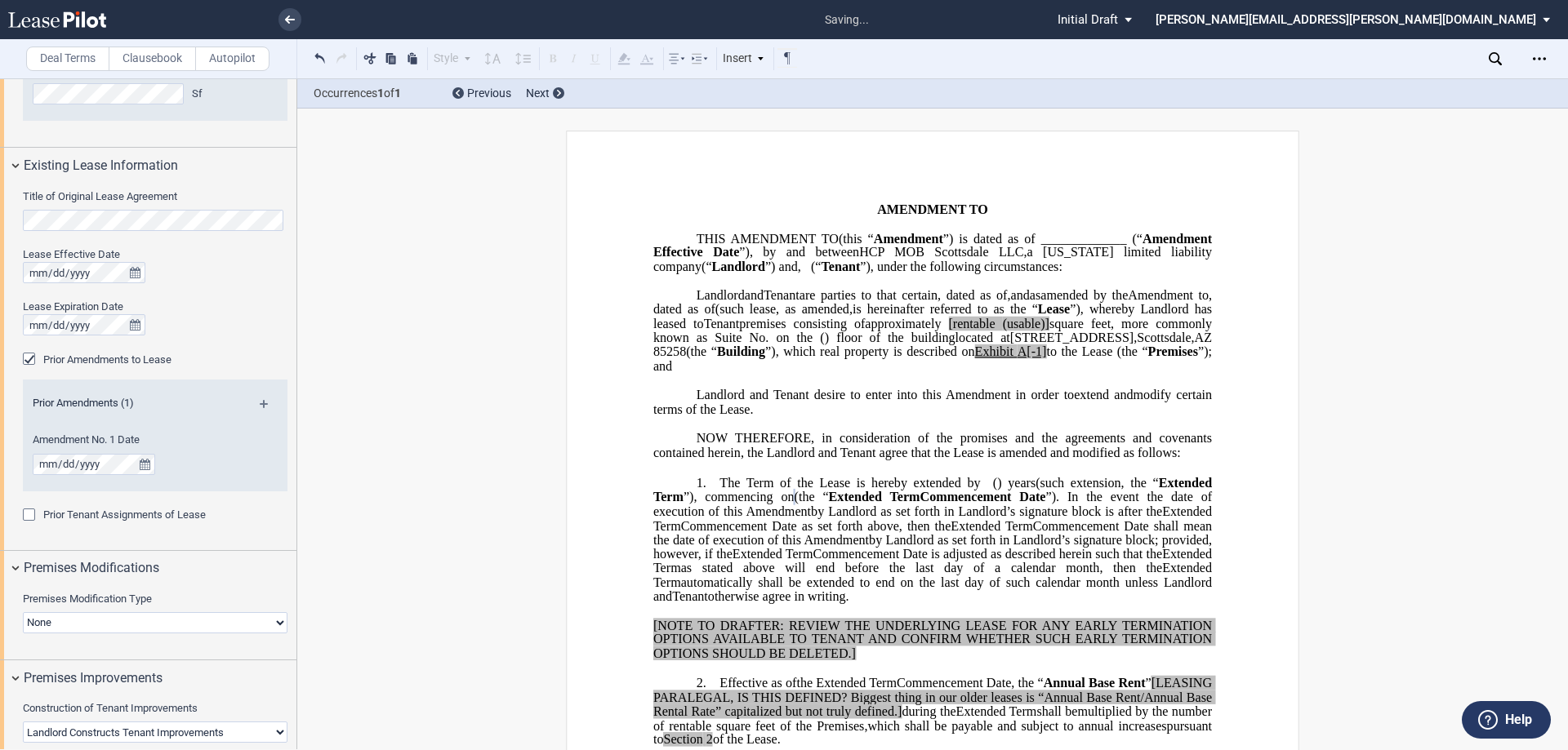
click at [112, 362] on span "Prior Amendments to Lease" at bounding box center [108, 360] width 128 height 12
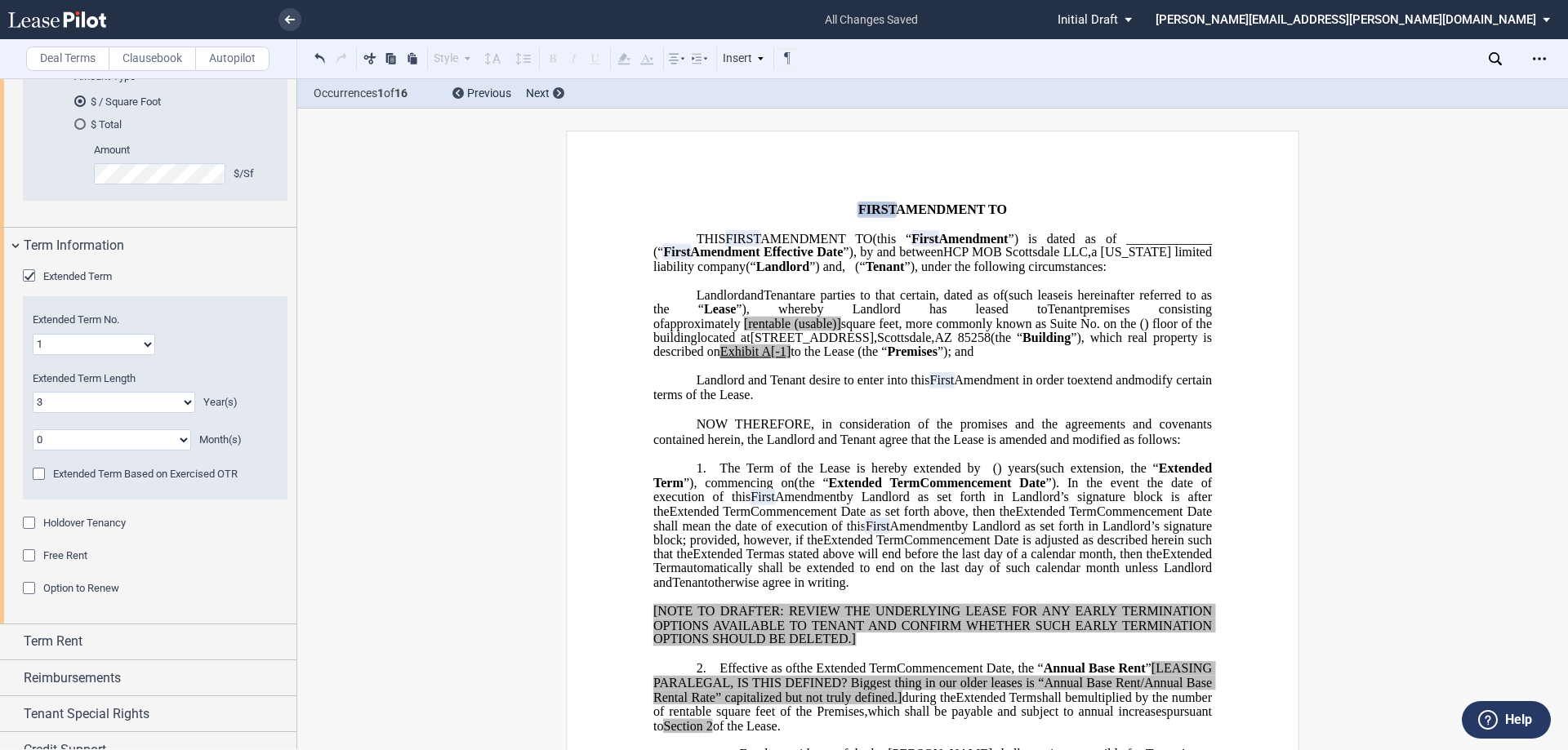
scroll to position [1404, 0]
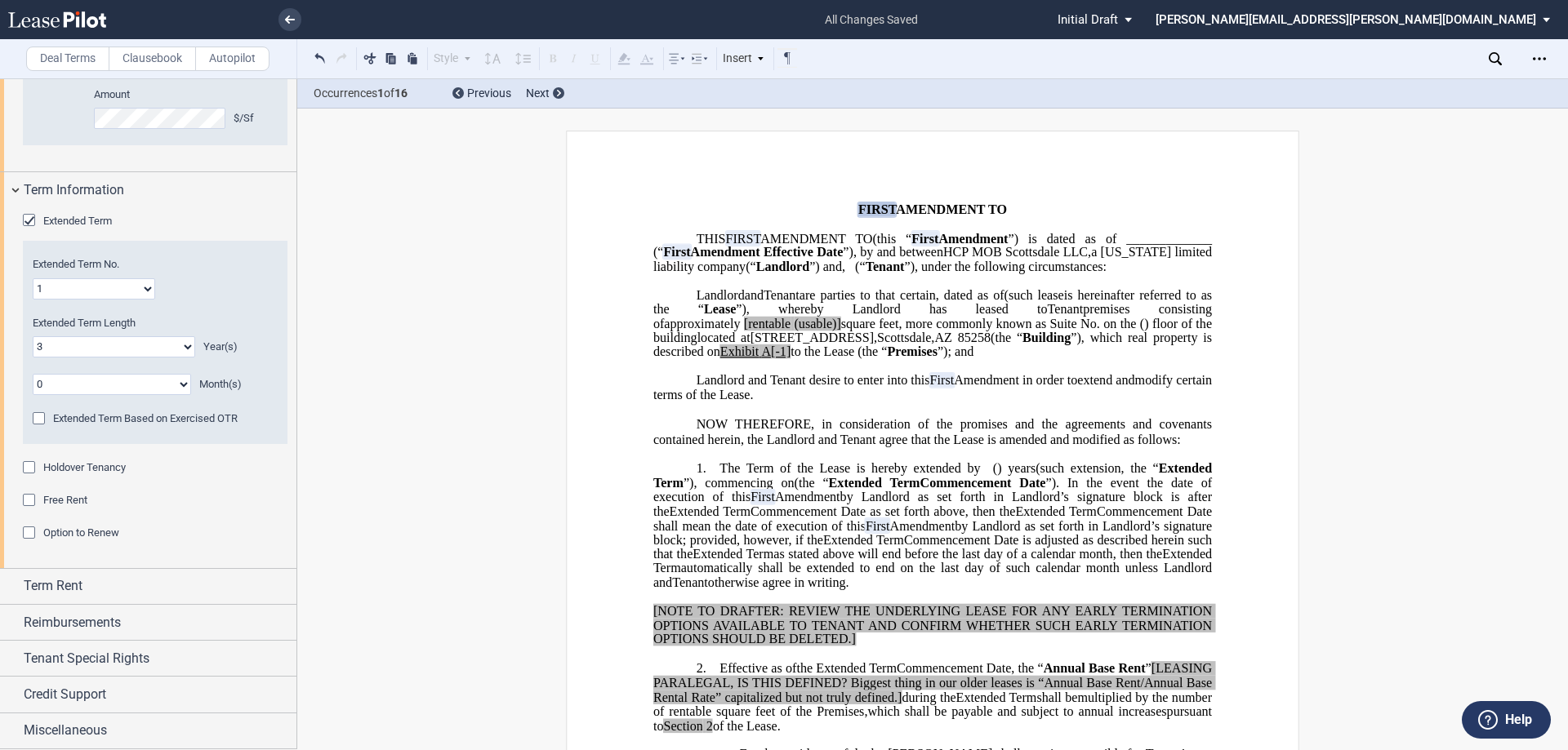
click at [31, 530] on div "Option to Renew" at bounding box center [31, 534] width 16 height 16
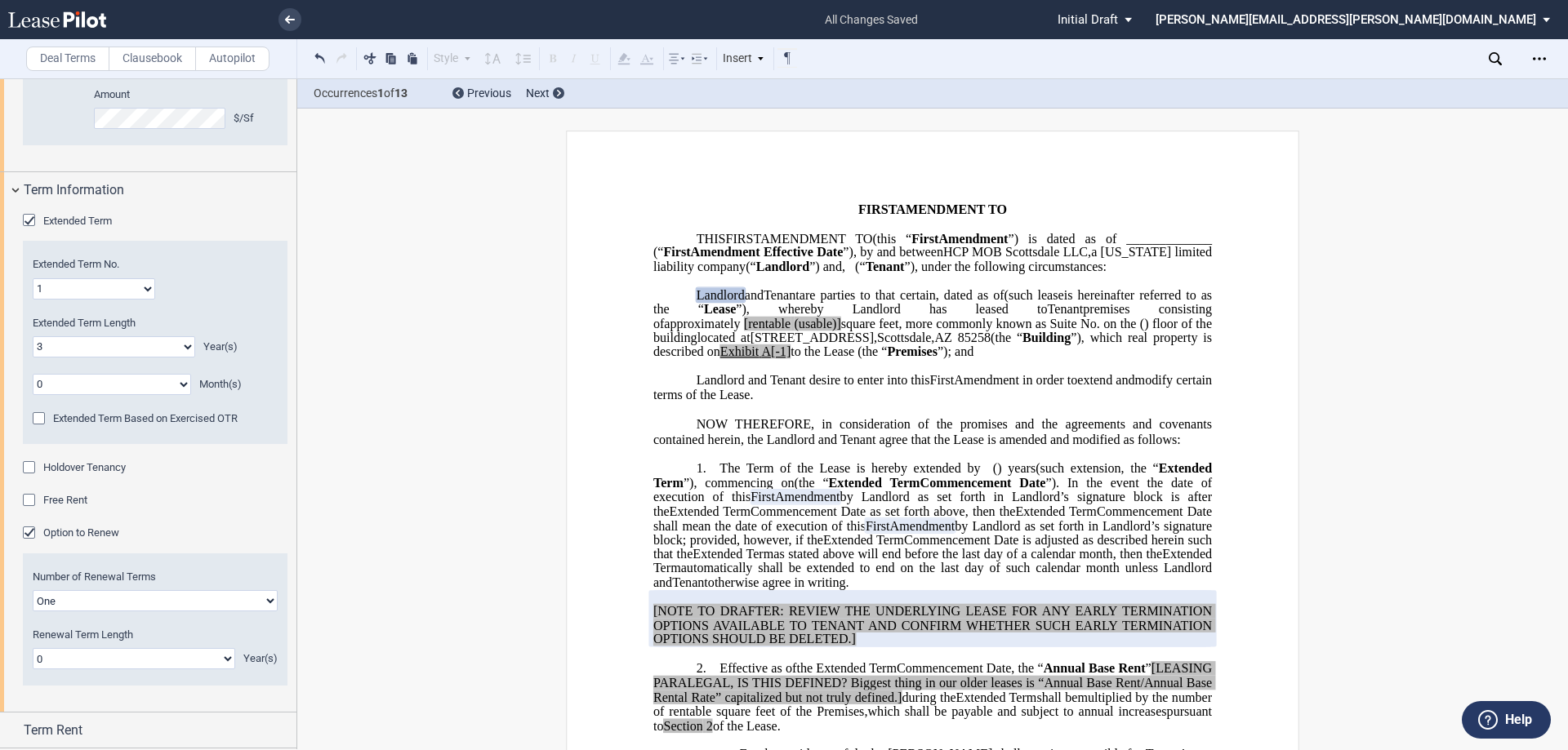
scroll to position [1547, 0]
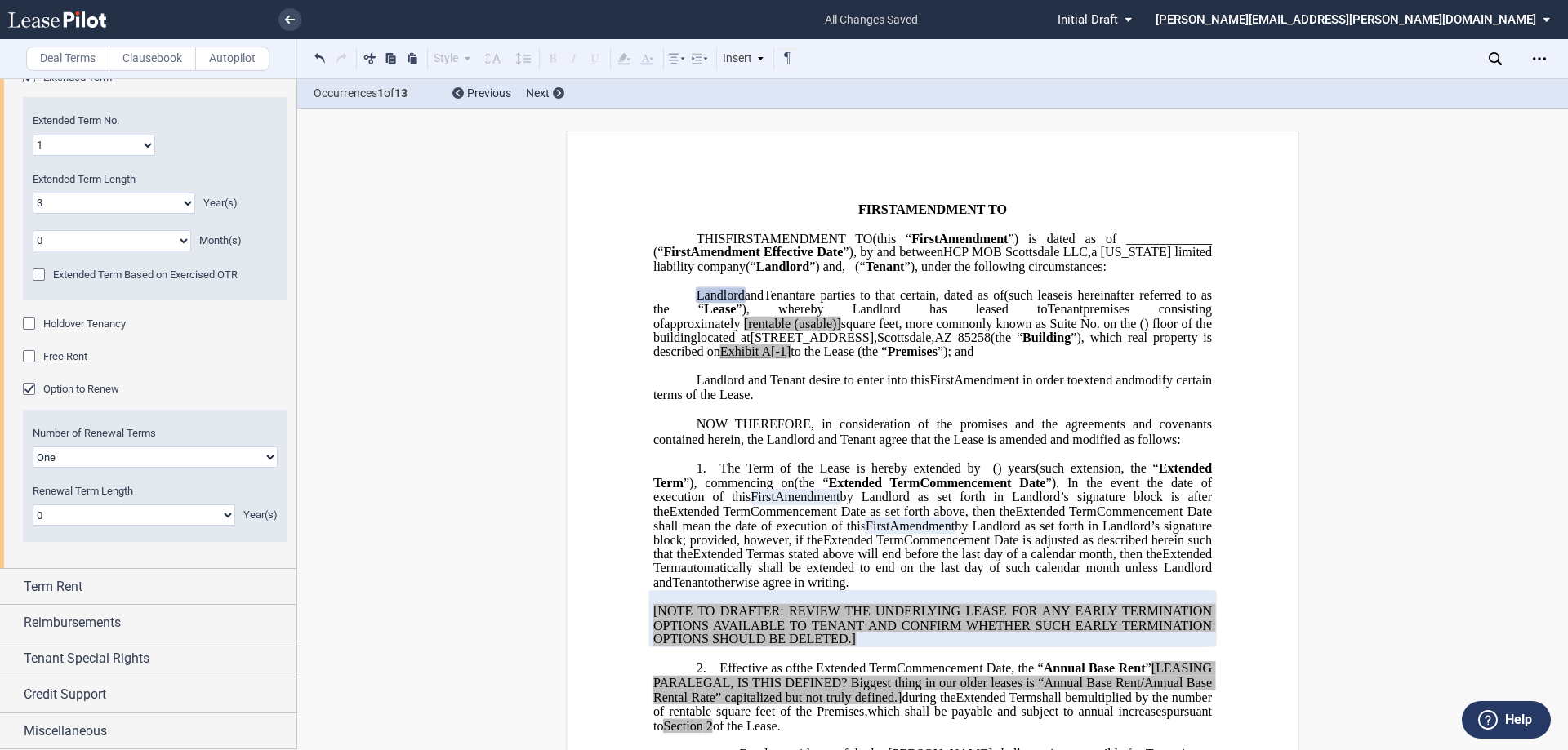
click at [223, 511] on select "0 1 2 3 4 5 6 7 8 9 10 11 12 13 14 15 16 17 18 19 20" at bounding box center [134, 515] width 202 height 21
select select "number:3"
click at [33, 504] on select "0 1 2 3 4 5 6 7 8 9 10 11 12 13 14 15 16 17 18 19 20" at bounding box center [134, 515] width 202 height 21
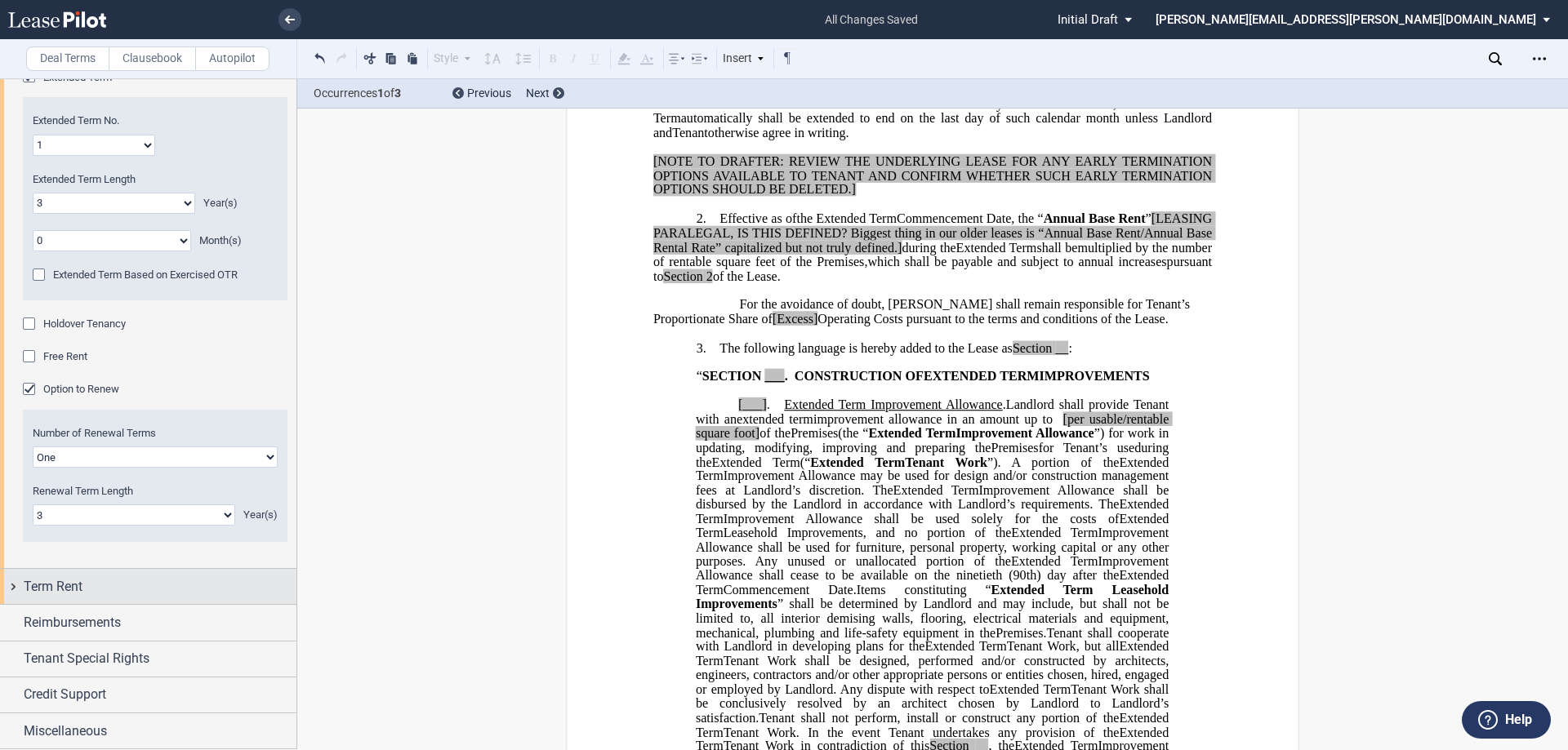
click at [86, 583] on div "Term Rent" at bounding box center [160, 587] width 273 height 20
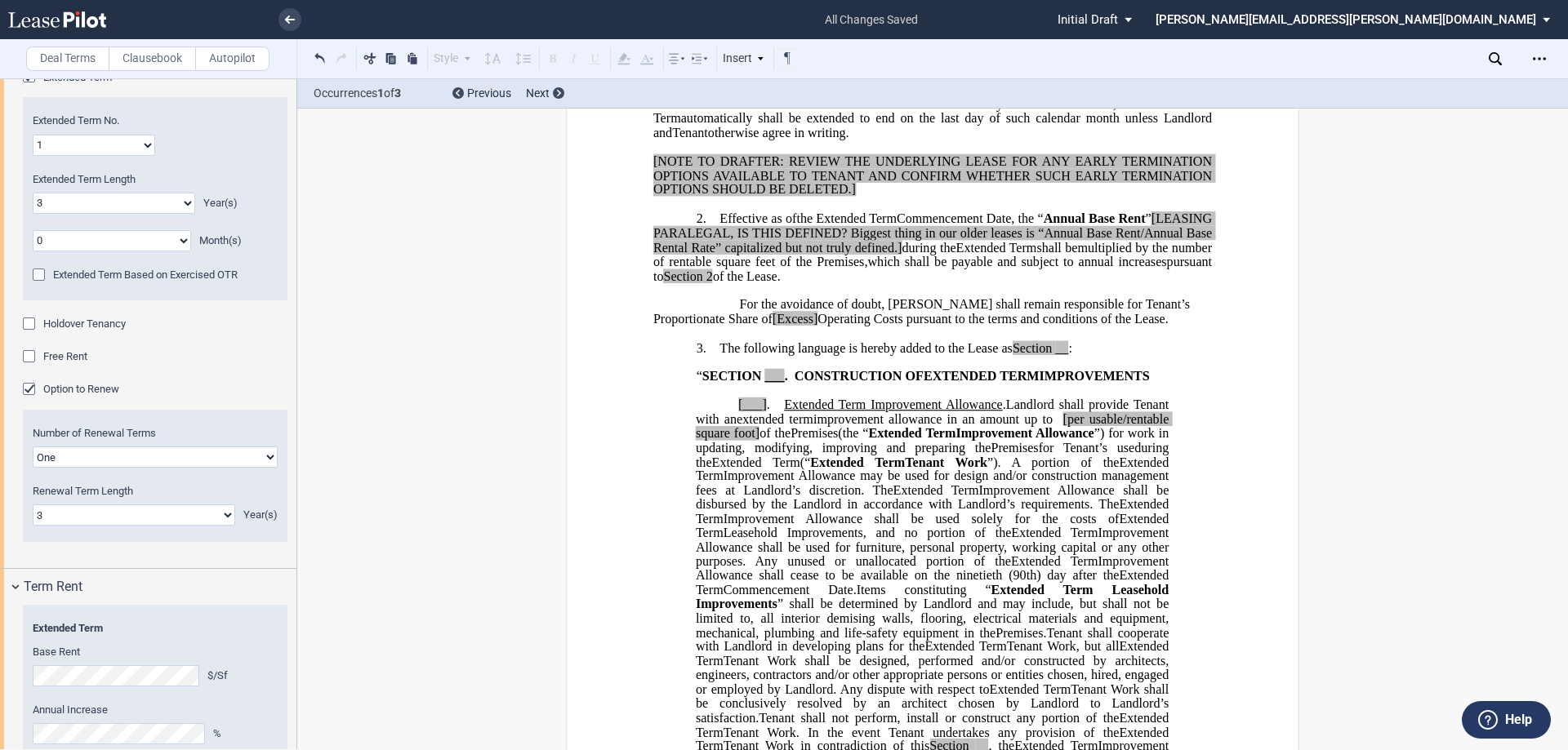
scroll to position [1792, 0]
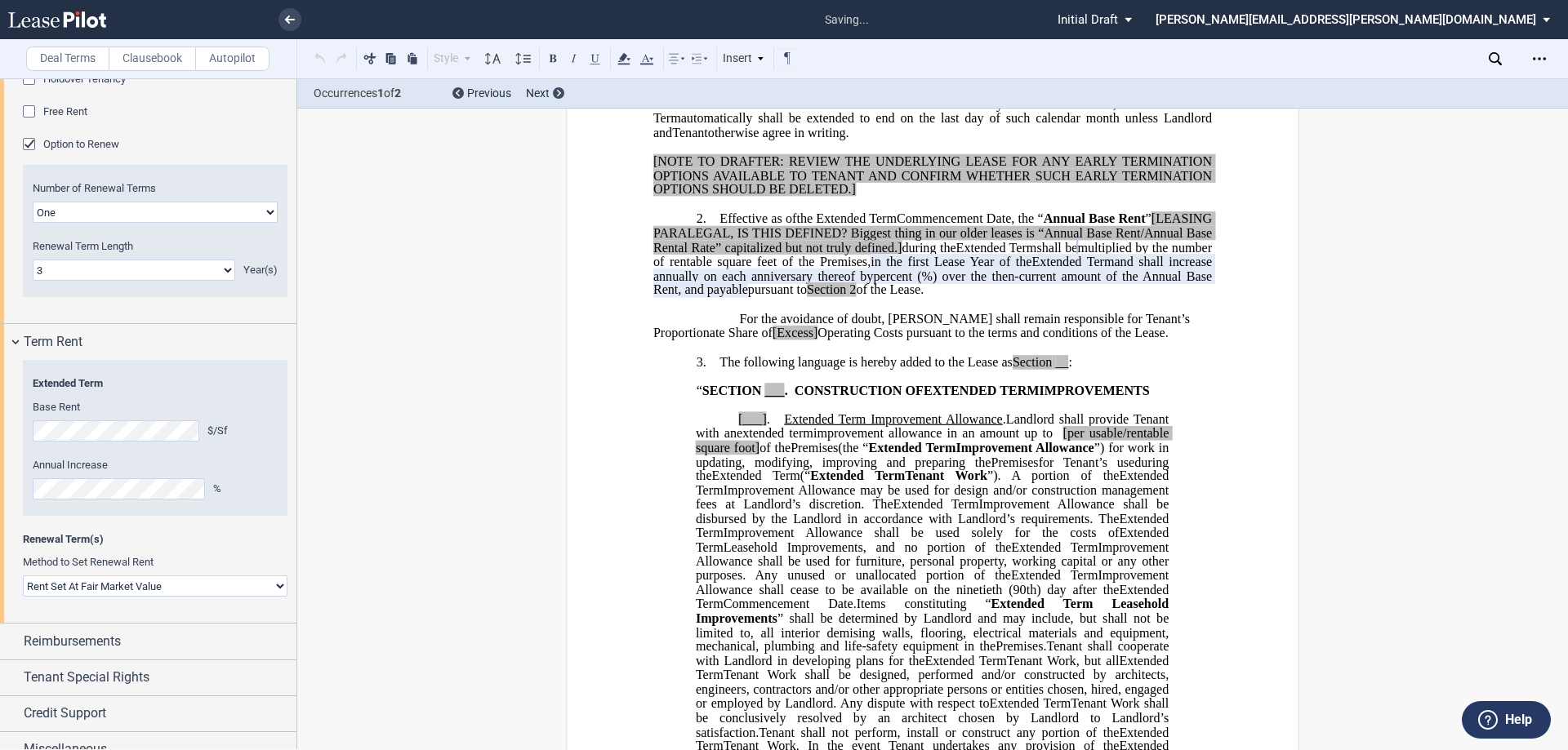
click at [159, 548] on div "Renewal Term(s) Method to Set Renewal Rent Rent Set At Fair Market Value Rent S…" at bounding box center [155, 573] width 284 height 81
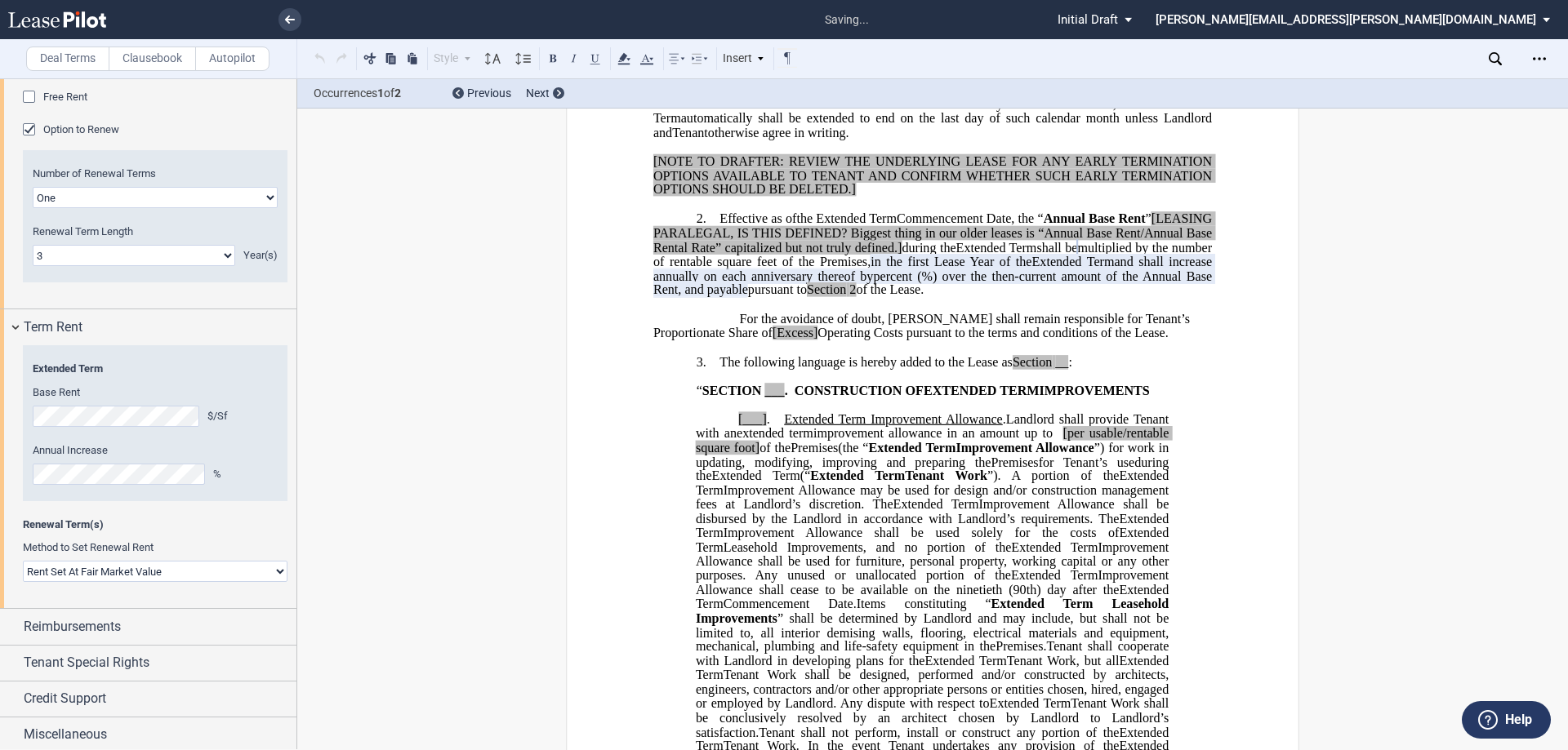
scroll to position [1811, 0]
click at [278, 564] on select "Rent Set At Fair Market Value Rent Specified in [GEOGRAPHIC_DATA]" at bounding box center [155, 567] width 265 height 21
click at [117, 617] on span "Reimbursements" at bounding box center [72, 623] width 97 height 20
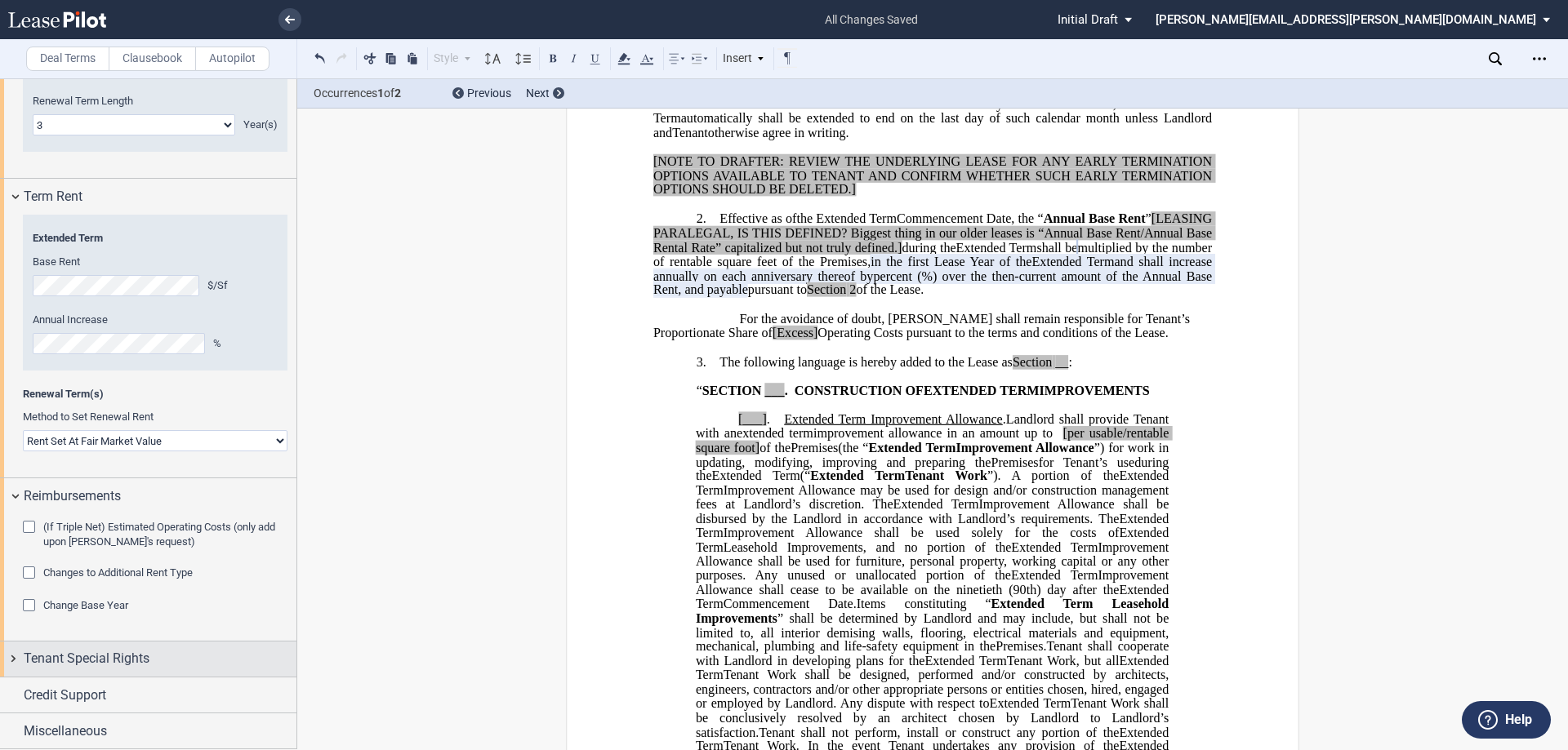
click at [130, 648] on div "Tenant Special Rights" at bounding box center [148, 658] width 297 height 35
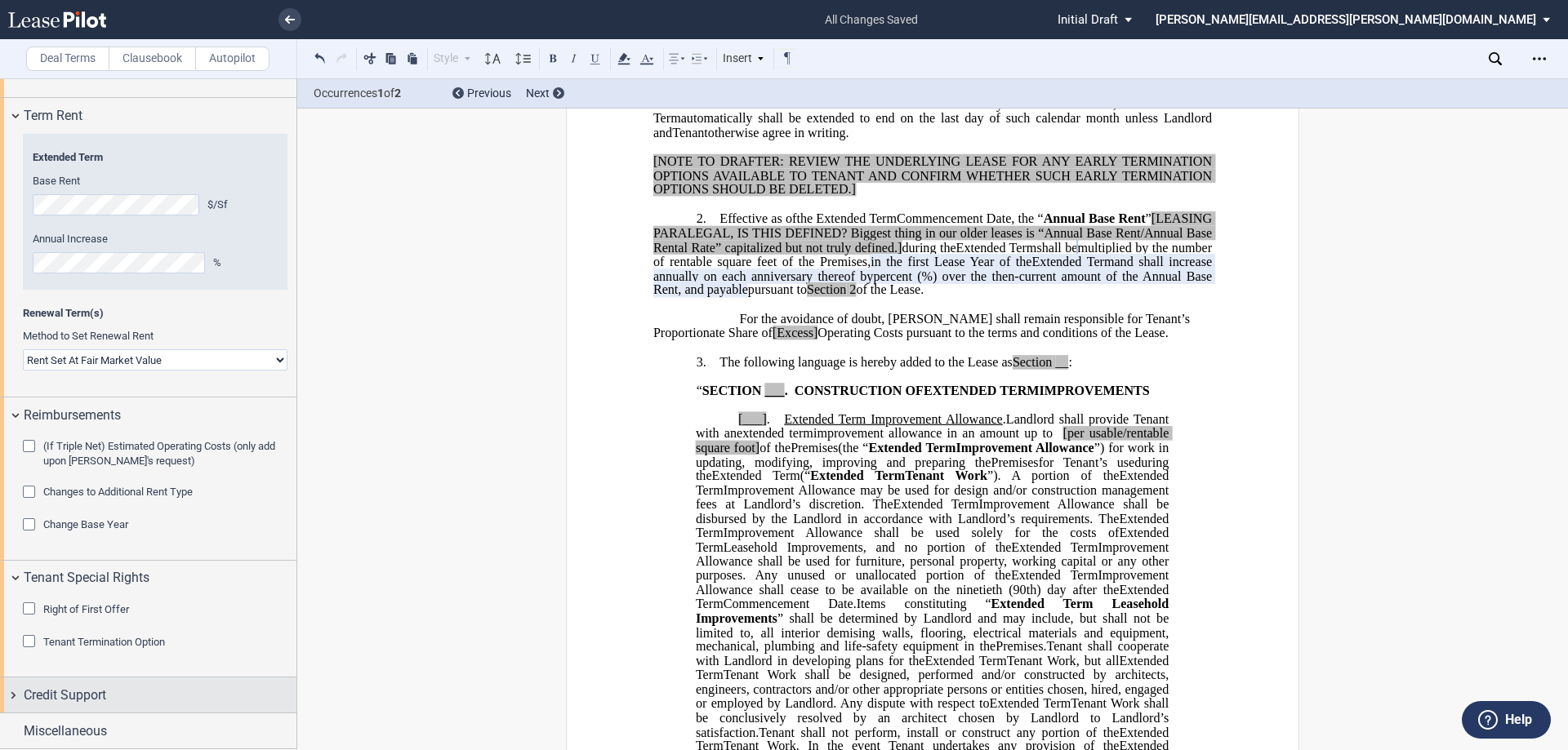
click at [113, 692] on div "Credit Support" at bounding box center [160, 696] width 273 height 20
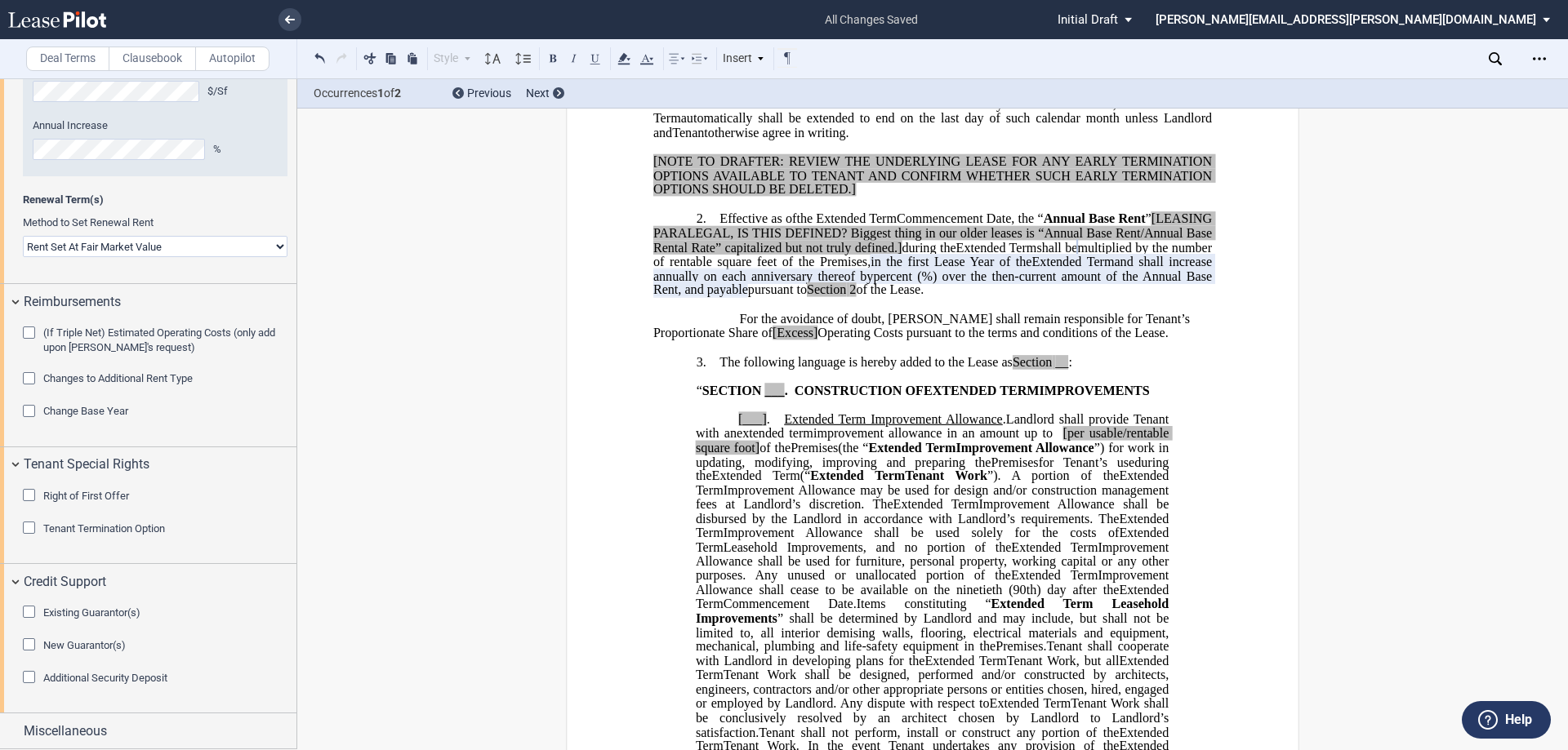
click at [29, 610] on div "Existing Guarantor(s)" at bounding box center [31, 614] width 16 height 16
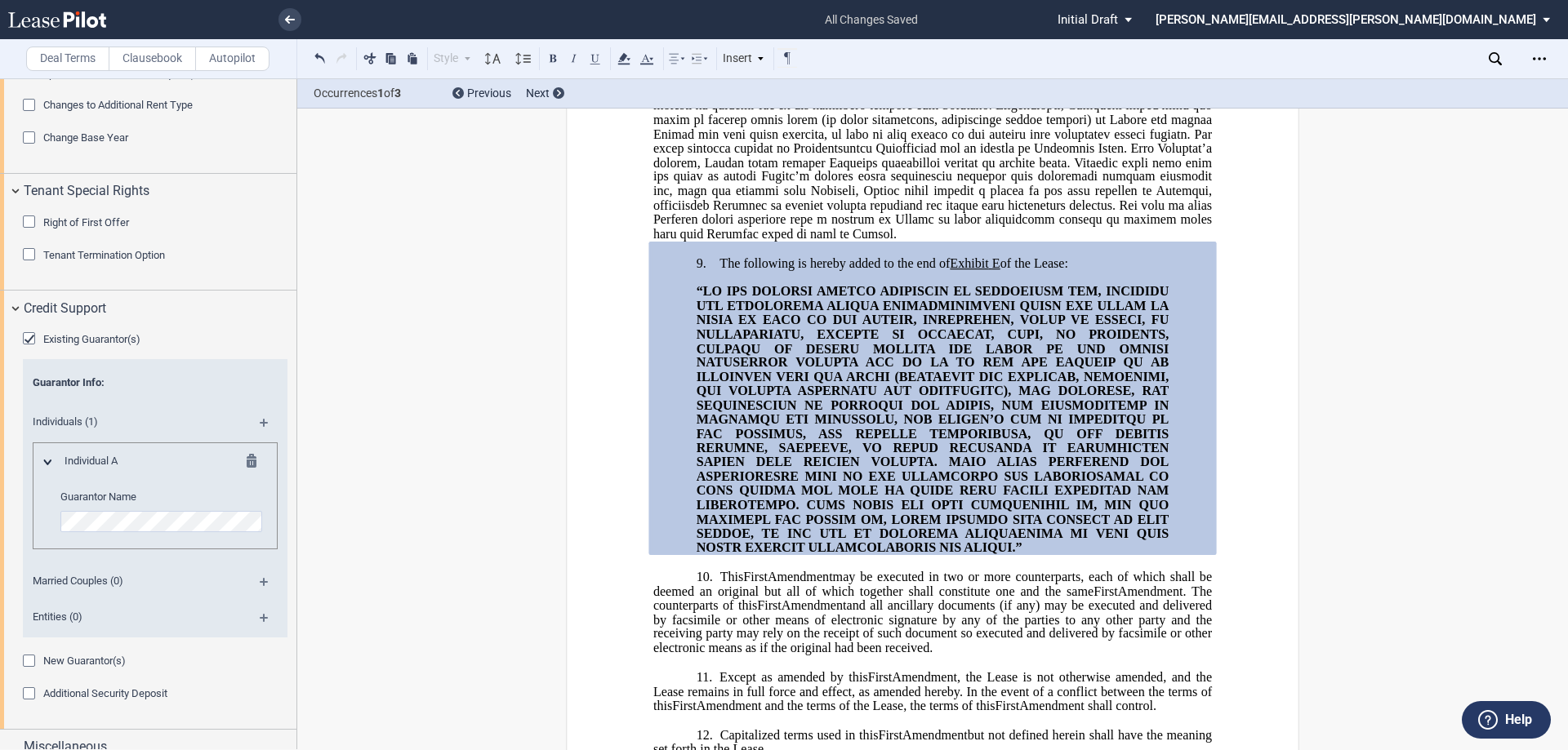
scroll to position [2422, 0]
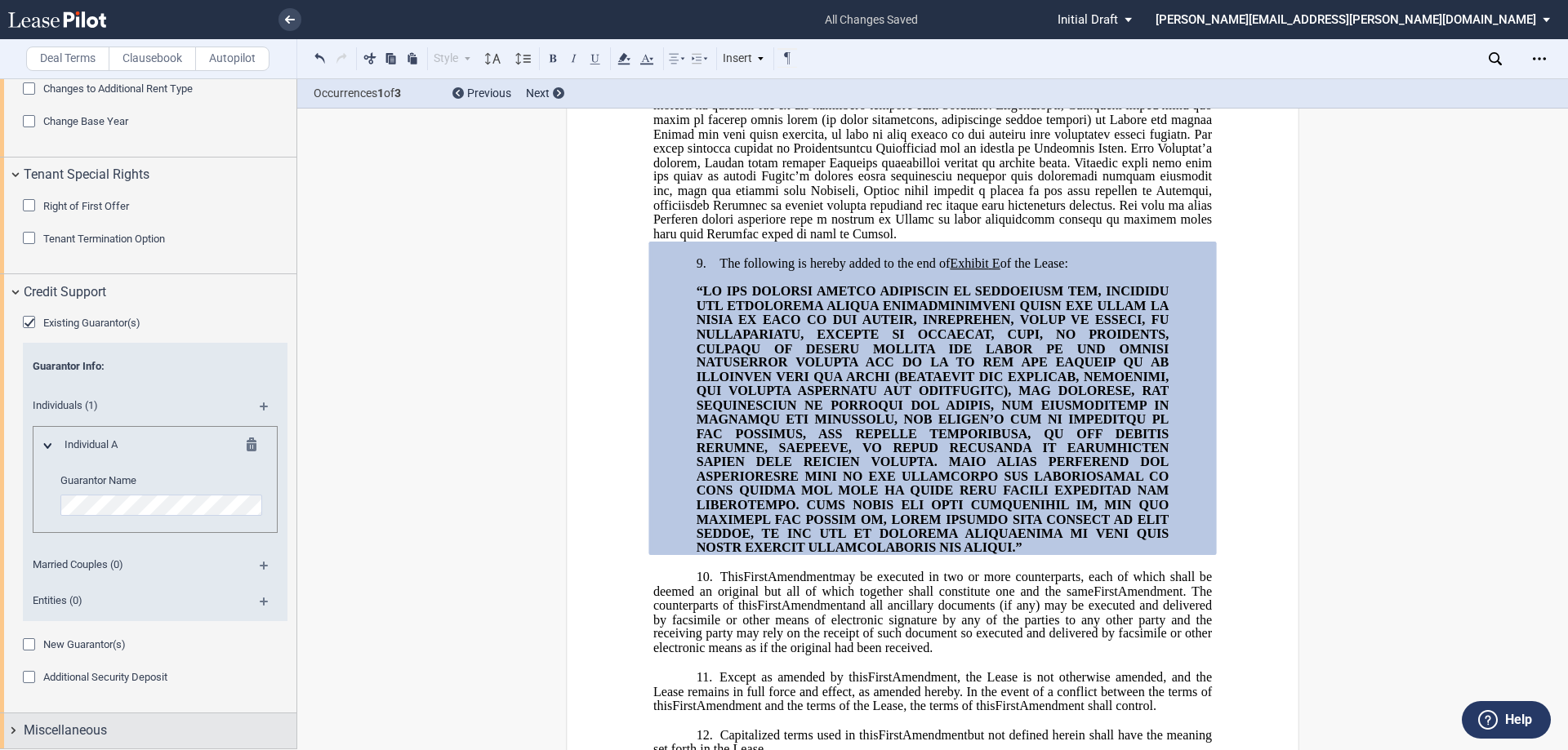
click at [85, 733] on span "Miscellaneous" at bounding box center [65, 730] width 83 height 20
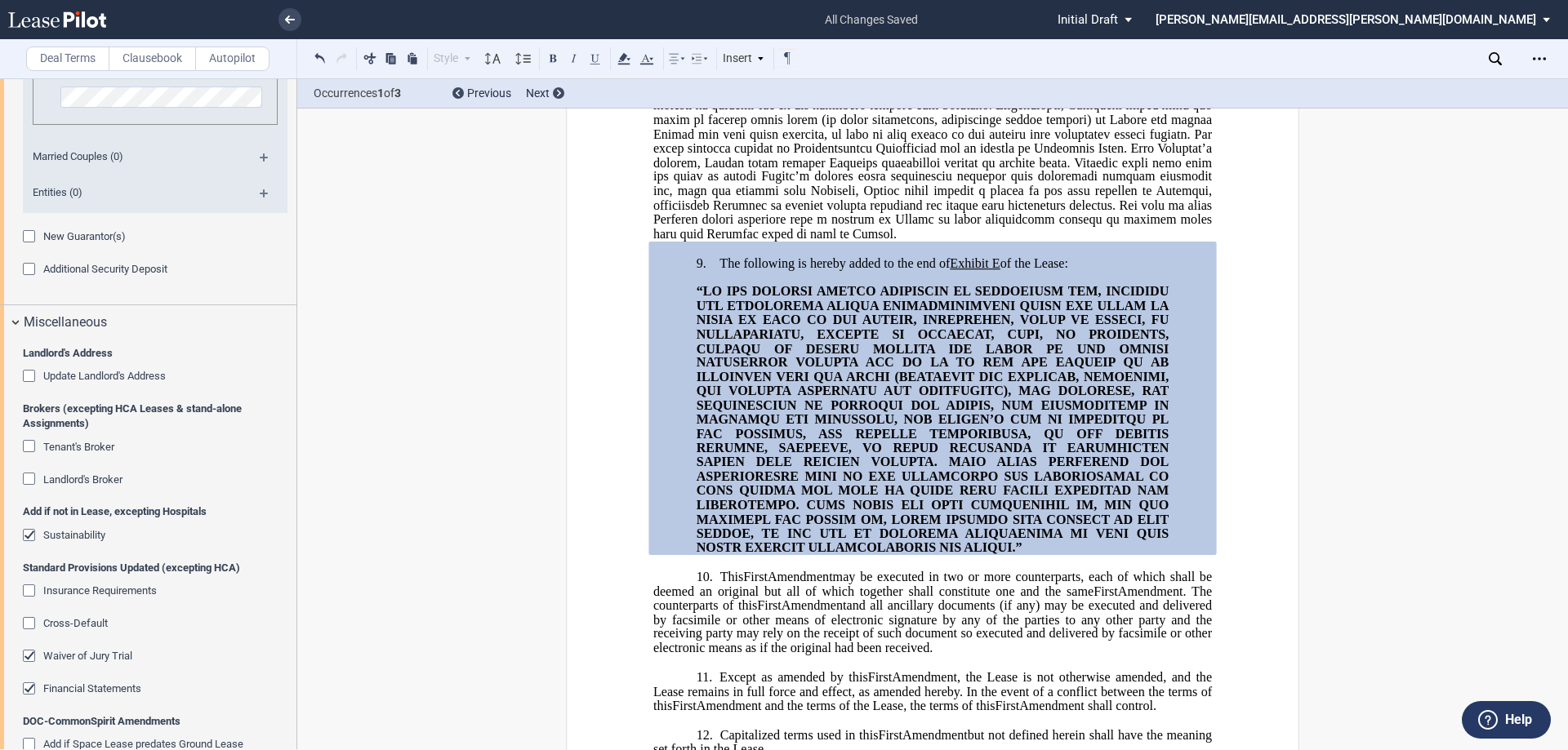
click at [29, 375] on div "Update Landlord's Address" at bounding box center [31, 378] width 16 height 16
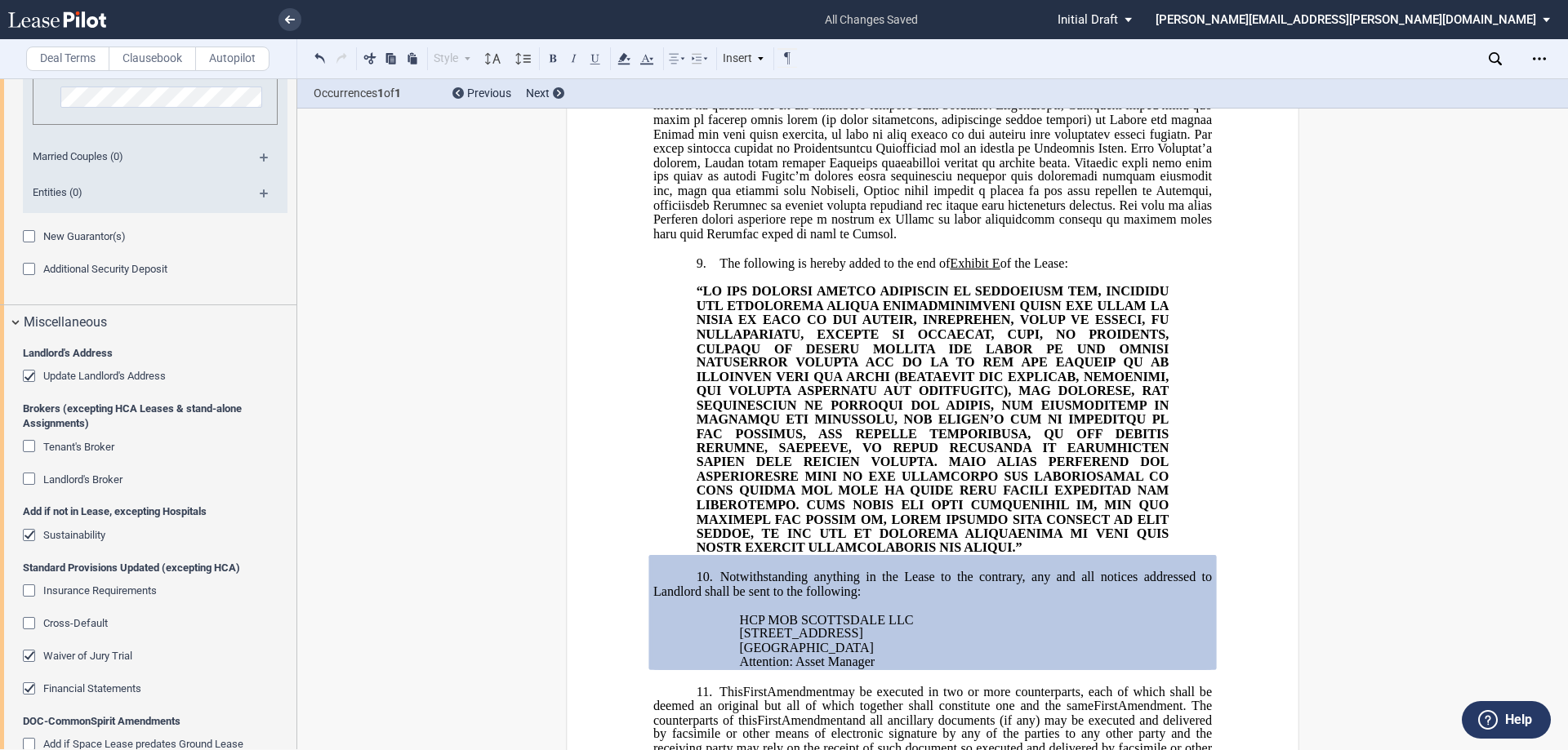
click at [31, 375] on div "Update Landlord's Address" at bounding box center [31, 378] width 16 height 16
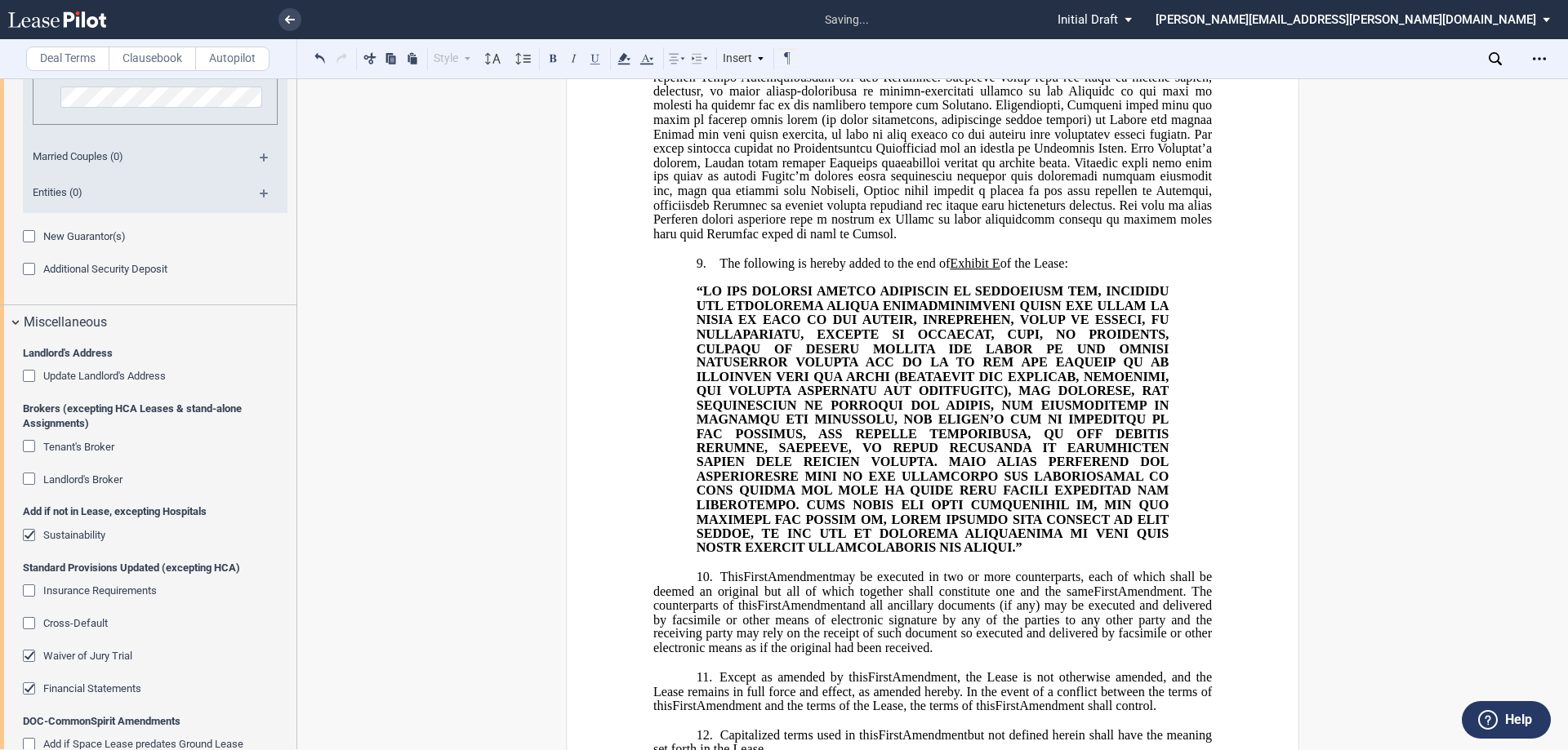
click at [25, 479] on div "Landlord's Broker" at bounding box center [31, 481] width 16 height 16
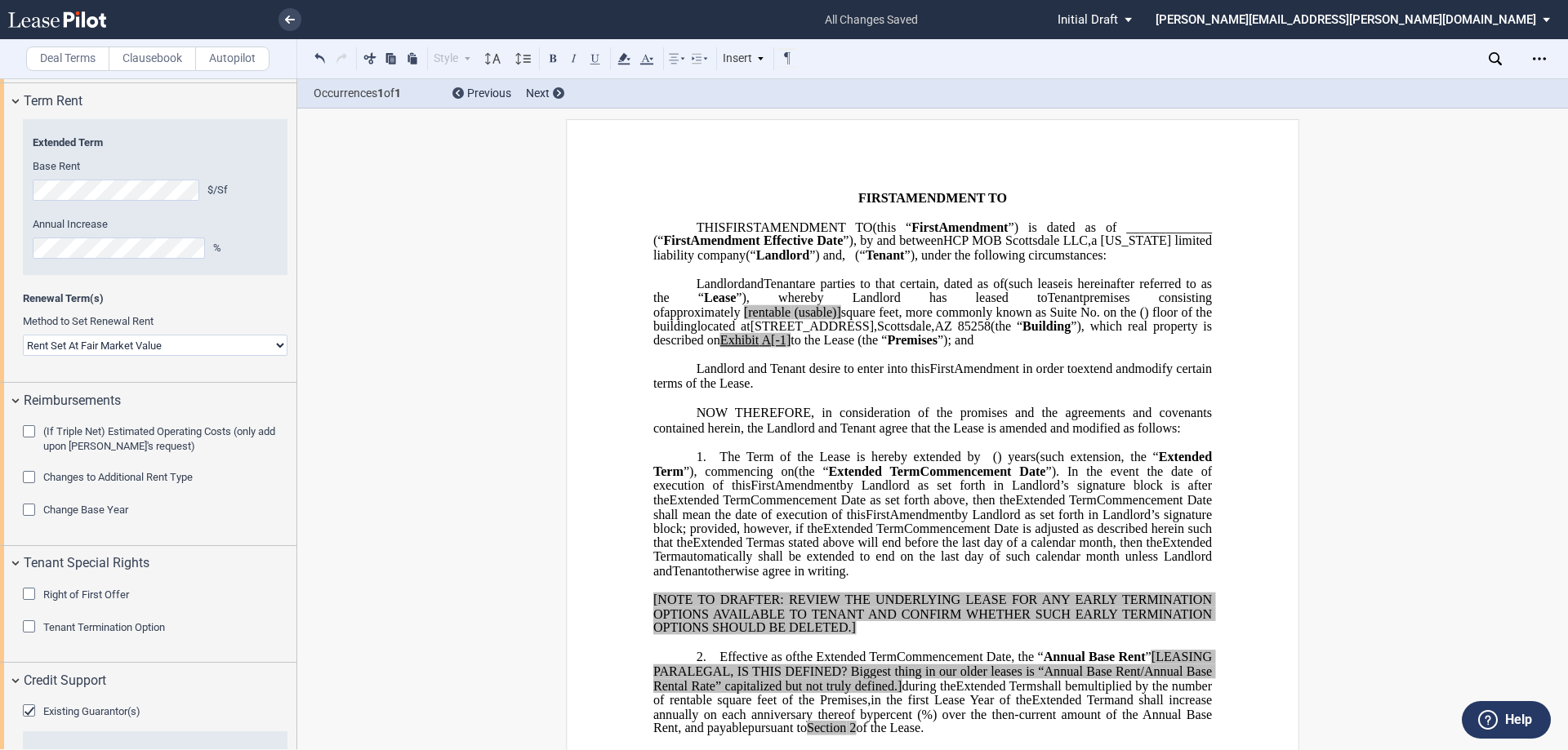
scroll to position [0, 0]
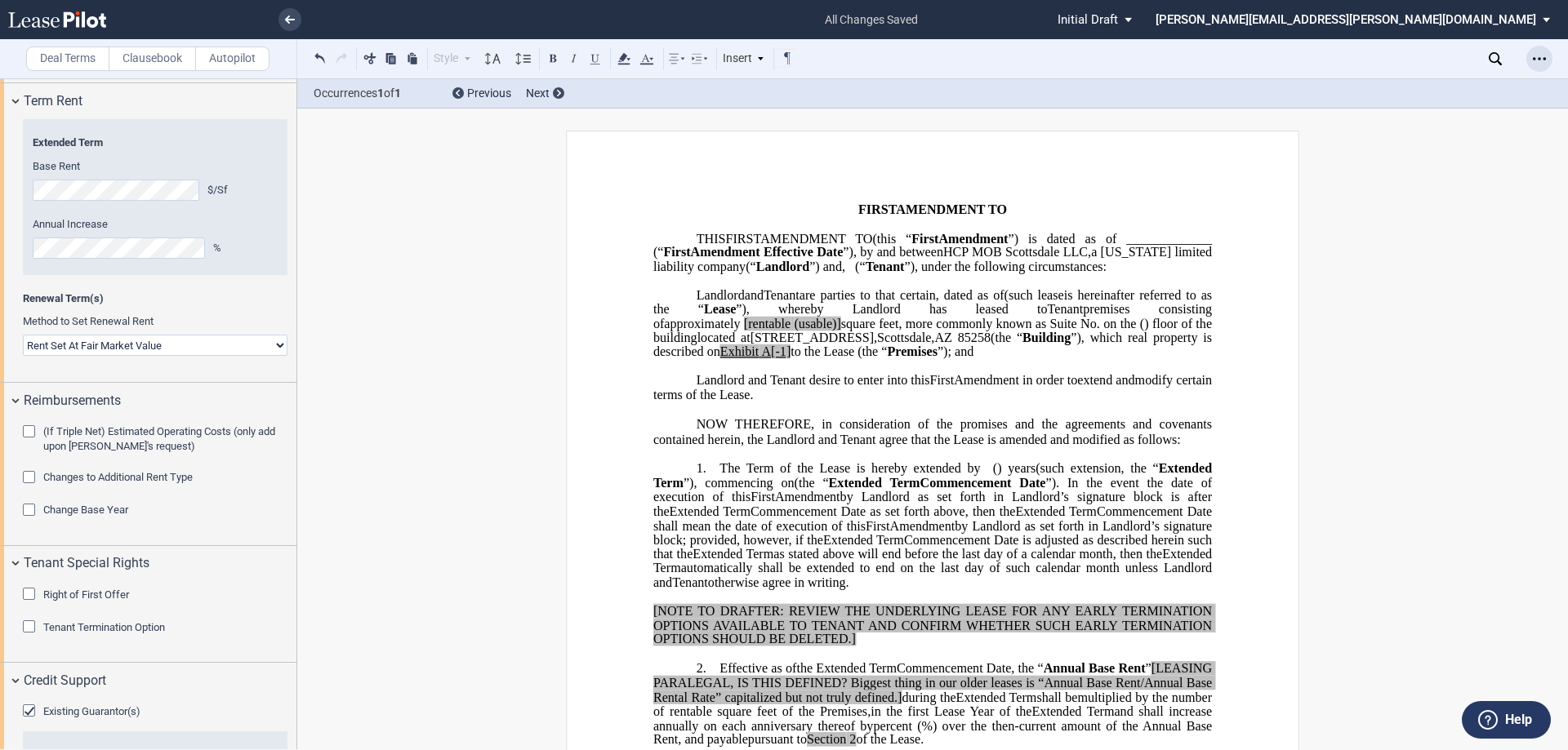
click at [1545, 55] on icon "Open Lease options menu" at bounding box center [1539, 59] width 13 height 13
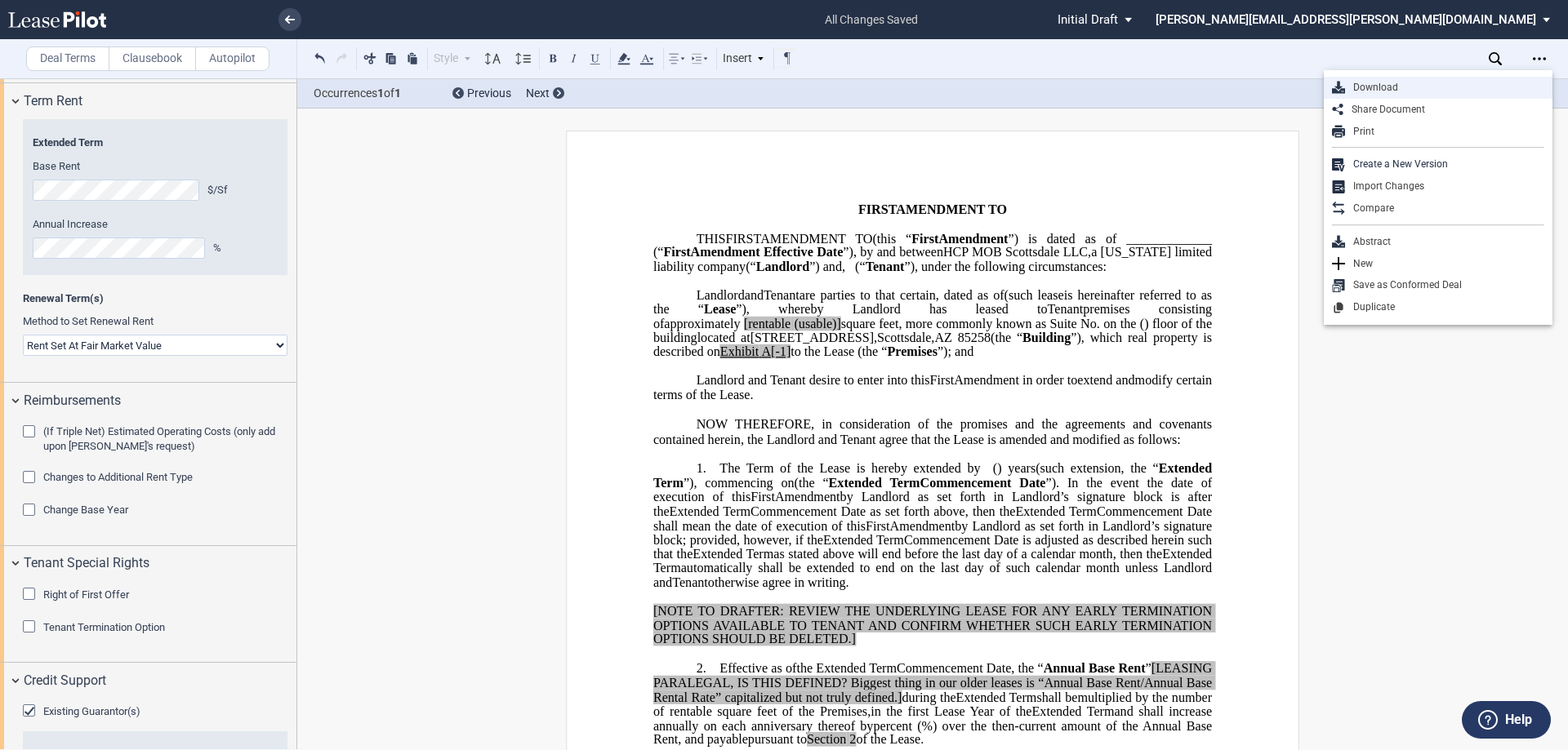
click at [1403, 83] on div "Download" at bounding box center [1445, 88] width 200 height 14
